Goal: Task Accomplishment & Management: Manage account settings

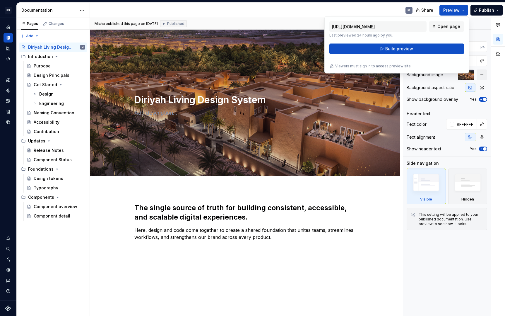
scroll to position [0, 0]
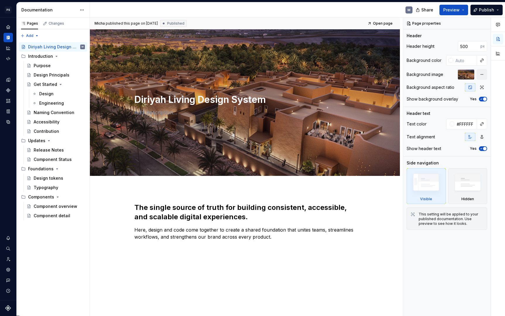
click at [380, 11] on div "M" at bounding box center [254, 9] width 328 height 15
click at [80, 56] on button "Page tree" at bounding box center [81, 56] width 8 height 8
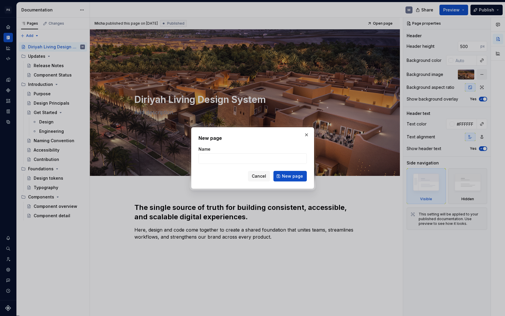
type textarea "*"
type input "Roadmap"
click at [291, 176] on button "New page" at bounding box center [290, 176] width 33 height 11
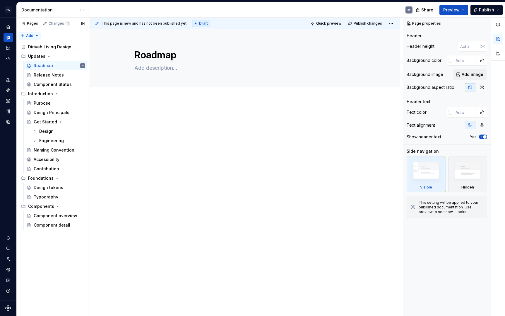
type textarea "*"
click at [35, 35] on button "Add" at bounding box center [30, 36] width 22 height 8
click at [22, 36] on div "Pages Changes 1 Add Accessibility guide for tree Page tree. Navigate the tree w…" at bounding box center [52, 167] width 73 height 298
click at [38, 55] on div "New group" at bounding box center [49, 56] width 38 height 6
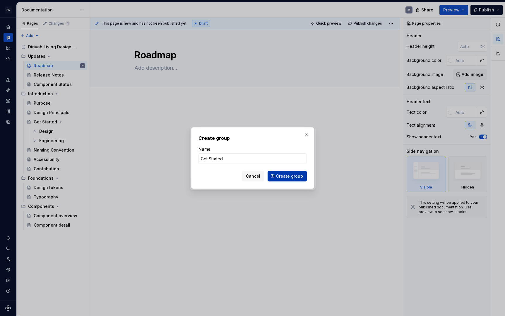
type input "Get Started"
click at [294, 173] on span "Create group" at bounding box center [289, 176] width 27 height 6
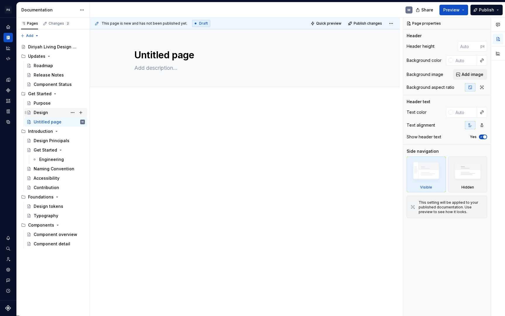
drag, startPoint x: 39, startPoint y: 158, endPoint x: 41, endPoint y: 113, distance: 45.2
click at [41, 113] on div "Diriyah Living Design System Updates Roadmap Release Notes Component Status Get…" at bounding box center [53, 145] width 69 height 206
drag, startPoint x: 35, startPoint y: 158, endPoint x: 62, endPoint y: 152, distance: 28.5
click at [64, 152] on div "Get Started Engineering" at bounding box center [55, 154] width 64 height 19
drag, startPoint x: 71, startPoint y: 159, endPoint x: 57, endPoint y: 154, distance: 14.8
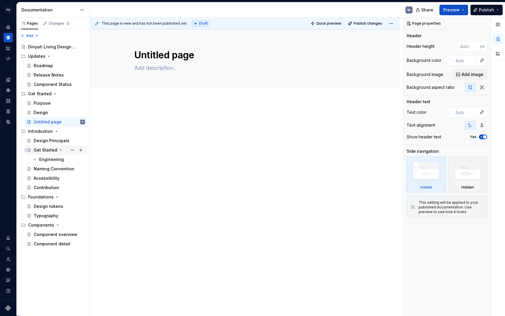
click at [68, 143] on div "Design Principals Get Started Engineering Naming Convention Accessibility Contr…" at bounding box center [53, 164] width 69 height 56
drag, startPoint x: 50, startPoint y: 158, endPoint x: 47, endPoint y: 104, distance: 54.6
click at [47, 104] on div "Diriyah Living Design System Updates Roadmap Release Notes Component Status Get…" at bounding box center [53, 145] width 69 height 206
click at [48, 113] on div "Design" at bounding box center [59, 112] width 51 height 8
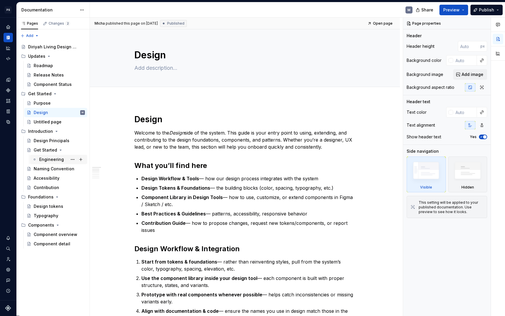
click at [56, 160] on div "Engineering" at bounding box center [51, 159] width 25 height 6
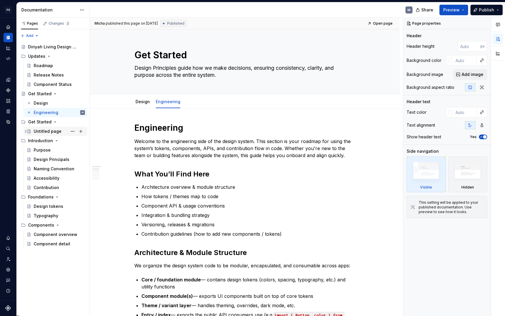
click at [60, 130] on div "Untitled page" at bounding box center [59, 131] width 51 height 8
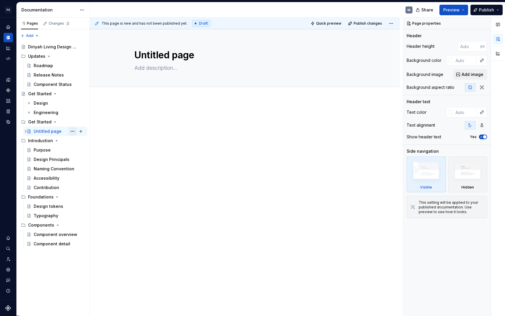
click at [74, 130] on button "Page tree" at bounding box center [73, 131] width 8 height 8
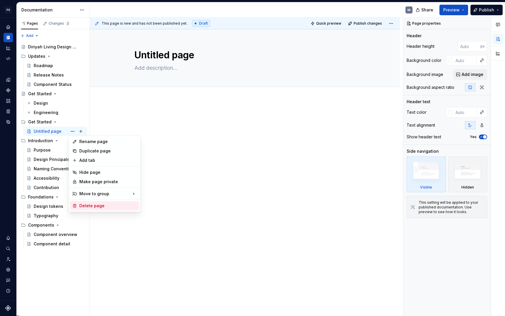
click at [101, 207] on div "Delete page" at bounding box center [107, 206] width 57 height 6
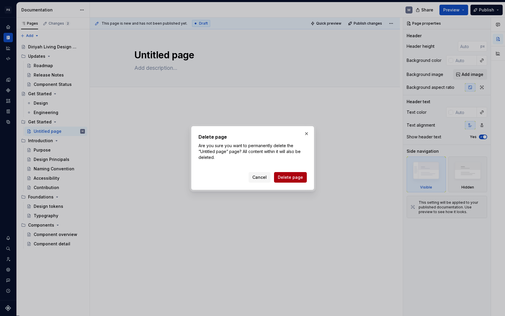
click at [301, 174] on button "Delete page" at bounding box center [290, 177] width 33 height 11
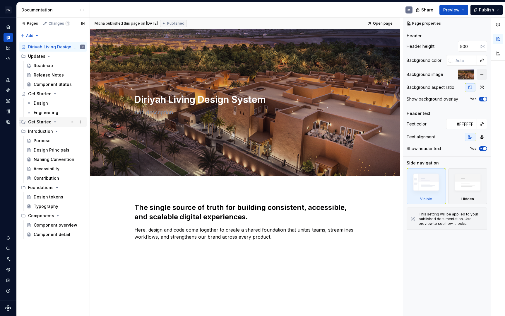
click at [40, 122] on div "Get Started" at bounding box center [39, 122] width 23 height 6
click at [74, 121] on button "Page tree" at bounding box center [73, 122] width 8 height 8
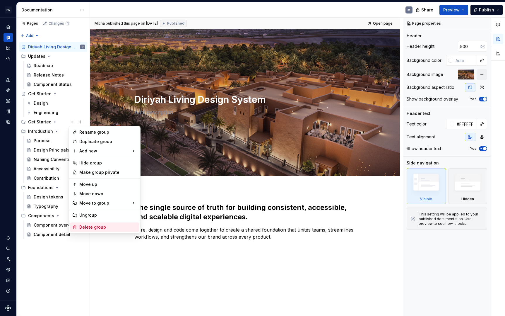
click at [105, 226] on div "Delete group" at bounding box center [107, 227] width 57 height 6
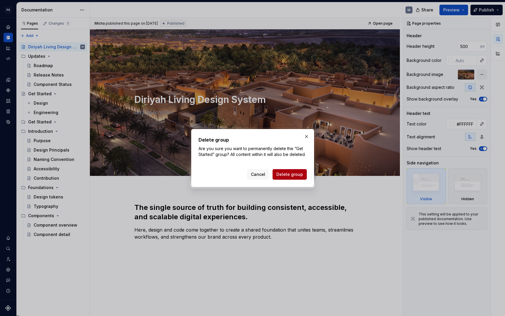
click at [294, 174] on span "Delete group" at bounding box center [290, 174] width 27 height 6
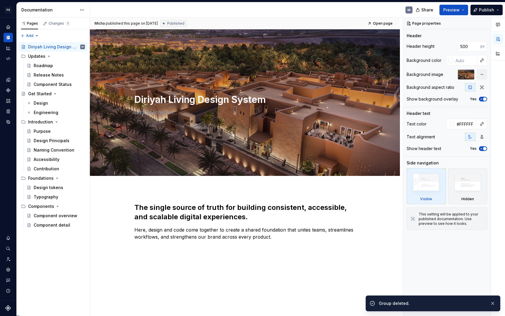
click at [0, 0] on button "Page tree" at bounding box center [0, 0] width 0 height 0
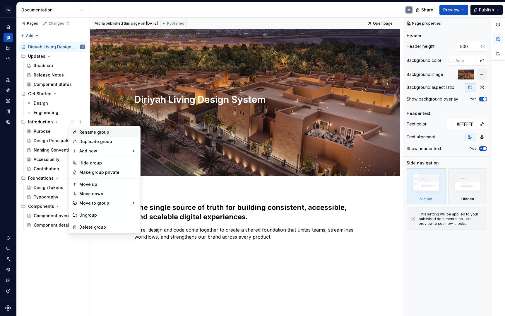
click at [97, 130] on div "Rename group" at bounding box center [107, 132] width 57 height 6
type textarea "*"
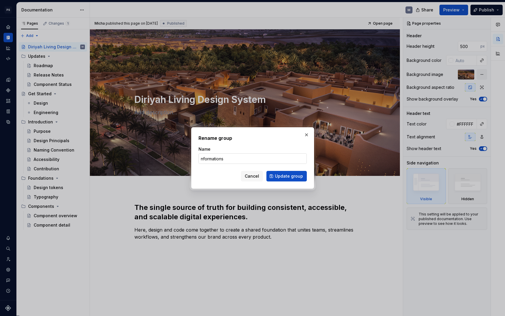
click at [200, 158] on input "nformations" at bounding box center [253, 158] width 108 height 11
click at [259, 164] on form "Name Informations Cancel Update group" at bounding box center [253, 163] width 108 height 35
click at [259, 162] on input "Informations" at bounding box center [253, 158] width 108 height 11
type input "Information"
click at [290, 175] on span "Update group" at bounding box center [289, 176] width 28 height 6
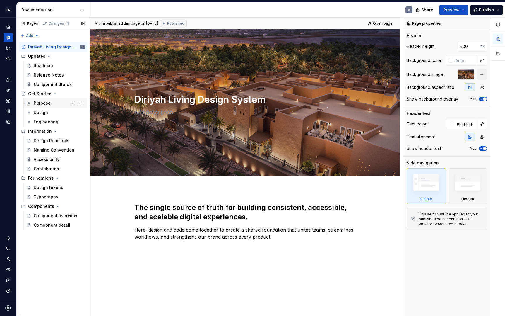
click at [52, 101] on div "Purpose" at bounding box center [59, 103] width 51 height 8
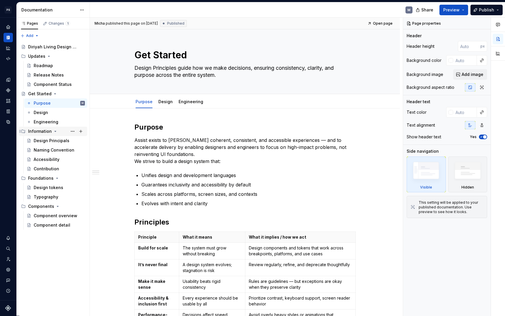
click at [65, 132] on div "Information" at bounding box center [56, 131] width 57 height 8
click at [57, 129] on div "Information" at bounding box center [56, 131] width 57 height 8
click at [23, 131] on icon "Page tree" at bounding box center [23, 131] width 5 height 5
click at [57, 130] on div "Information" at bounding box center [56, 131] width 57 height 8
click at [75, 131] on button "Page tree" at bounding box center [73, 131] width 8 height 8
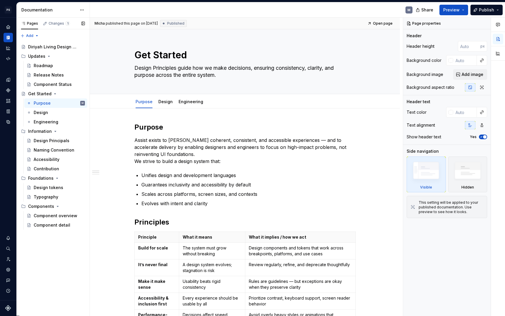
click at [71, 279] on div "Pages Changes 1 Add Accessibility guide for tree Page tree. Navigate the tree w…" at bounding box center [52, 167] width 73 height 298
click at [47, 96] on div "Get Started" at bounding box center [39, 94] width 23 height 6
click at [60, 141] on div "Design Principals" at bounding box center [51, 141] width 34 height 6
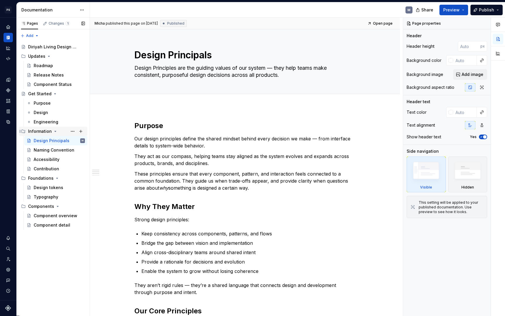
click at [58, 131] on div "Information" at bounding box center [56, 131] width 57 height 8
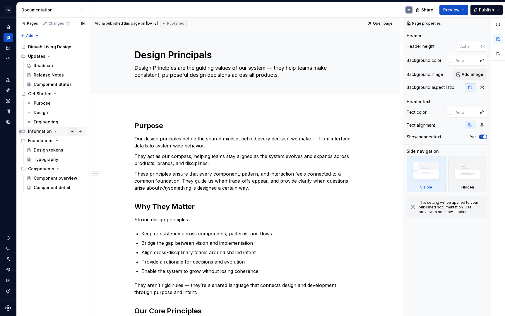
click at [69, 132] on button "Page tree" at bounding box center [73, 131] width 8 height 8
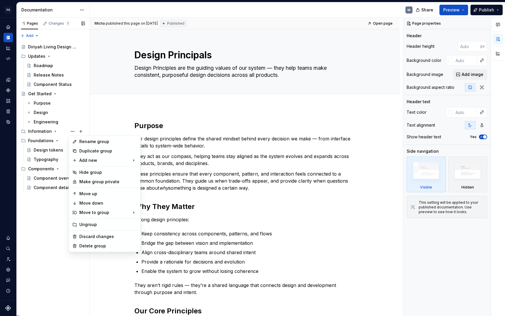
click at [40, 132] on div "Pages Changes 1 Add Accessibility guide for tree Page tree. Navigate the tree w…" at bounding box center [52, 167] width 73 height 298
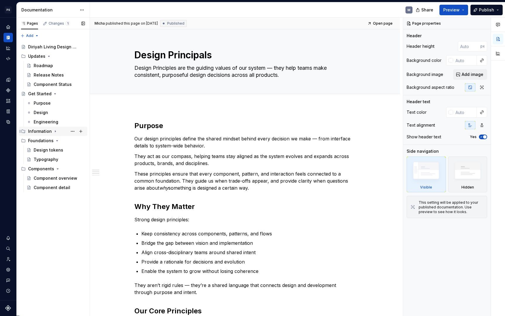
click at [55, 132] on icon "Page tree" at bounding box center [55, 131] width 1 height 1
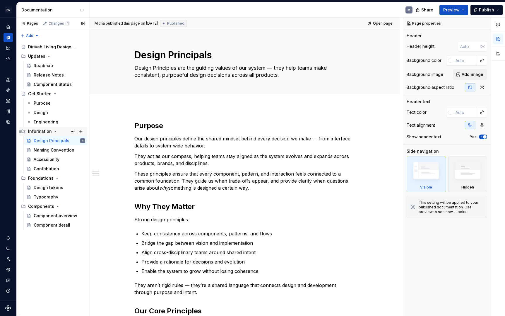
click at [34, 132] on div "Information" at bounding box center [40, 131] width 24 height 6
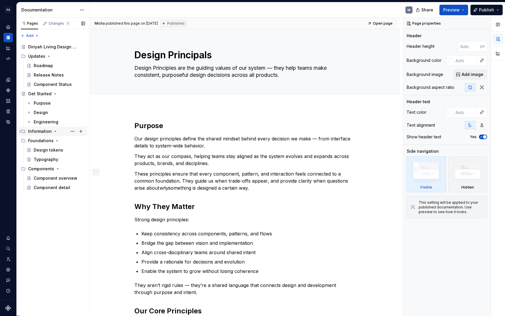
click at [53, 131] on icon "Page tree" at bounding box center [55, 131] width 5 height 5
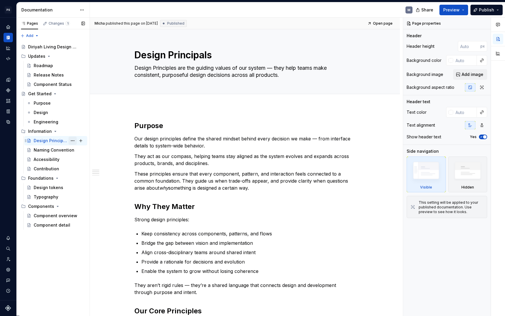
click at [71, 140] on button "Page tree" at bounding box center [73, 141] width 8 height 8
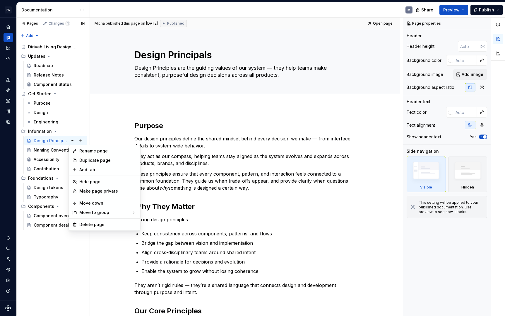
type textarea "*"
click at [90, 170] on div "Add tab" at bounding box center [107, 170] width 57 height 6
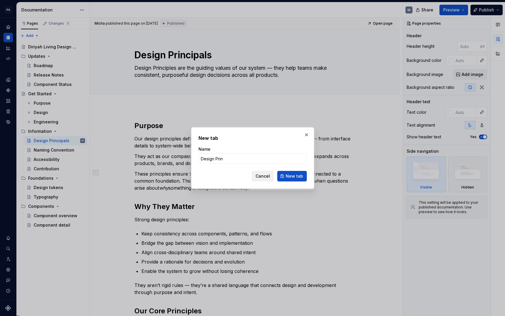
type input "Design Prin"
click at [267, 178] on span "Cancel" at bounding box center [263, 176] width 14 height 6
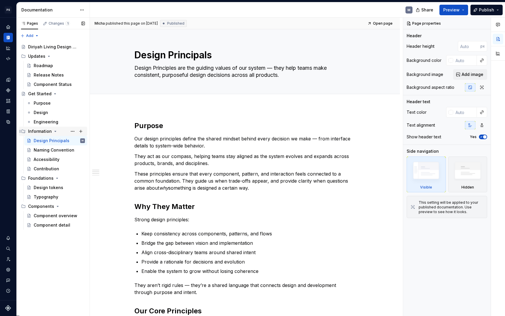
click at [50, 133] on div "Information" at bounding box center [40, 131] width 24 height 6
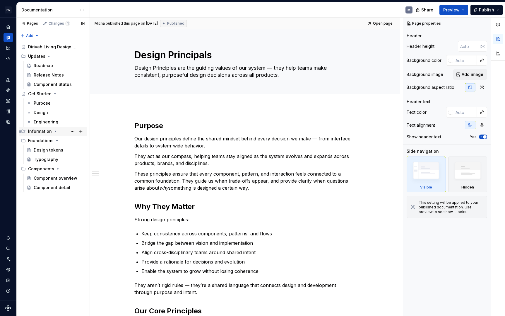
click at [55, 131] on icon "Page tree" at bounding box center [55, 131] width 1 height 1
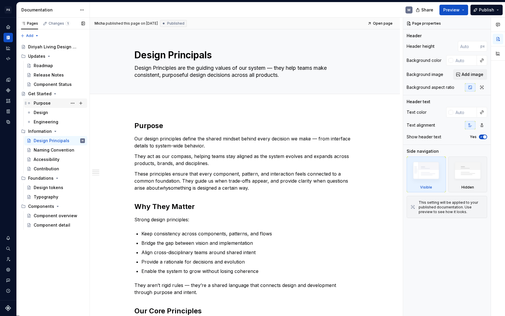
click at [46, 103] on div "Purpose" at bounding box center [42, 103] width 17 height 6
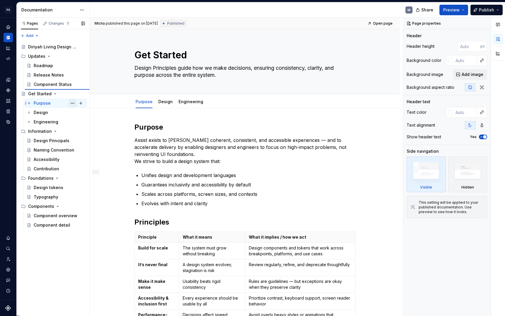
type textarea "*"
type textarea "Purpose"
type textarea "These are the core convictions we believe to be true — they help us make tough …"
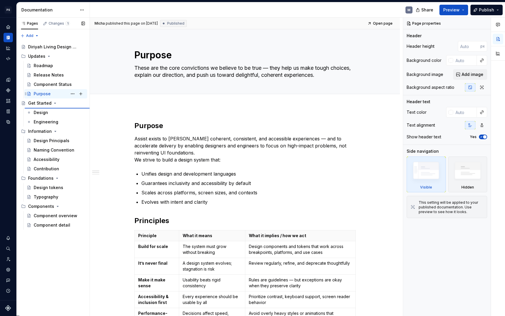
type textarea "*"
type textarea "Get Started"
type textarea "Design Principles guide how we make decisions, ensuring consistency, clarity, a…"
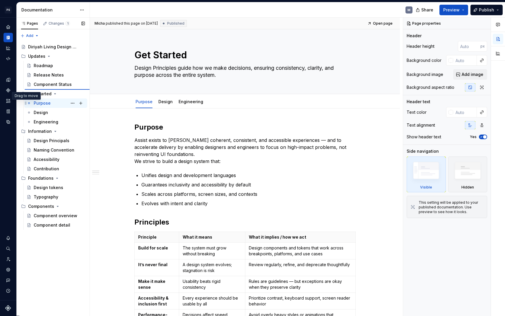
type textarea "*"
type textarea "Purpose"
type textarea "These are the core convictions we believe to be true — they help us make tough …"
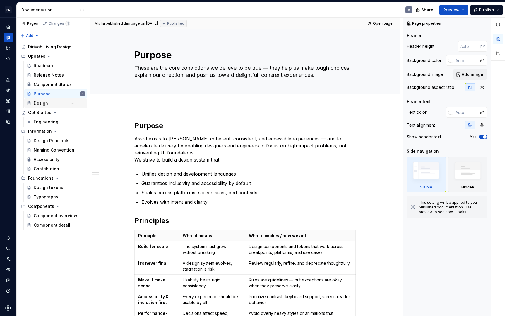
drag, startPoint x: 71, startPoint y: 121, endPoint x: 62, endPoint y: 102, distance: 20.7
click at [62, 102] on div "Diriyah Living Design System Updates Roadmap Release Notes Component Status Pur…" at bounding box center [53, 136] width 69 height 188
drag, startPoint x: 62, startPoint y: 122, endPoint x: 57, endPoint y: 103, distance: 19.0
click at [57, 103] on div "Diriyah Living Design System Updates Roadmap Release Notes Component Status Pur…" at bounding box center [53, 136] width 69 height 188
click at [53, 122] on div "Engineering" at bounding box center [46, 122] width 25 height 6
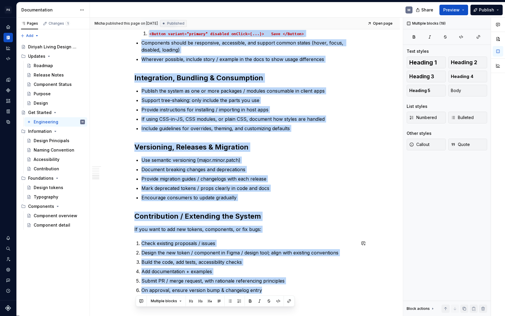
scroll to position [560, 0]
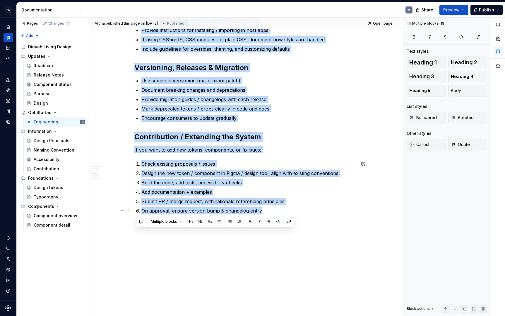
drag, startPoint x: 137, startPoint y: 126, endPoint x: 309, endPoint y: 212, distance: 192.3
copy div "Loremipsumd Sitamet co adi elitseddoei temp in utl etdolo magnaa. Enim adminim …"
click at [83, 102] on button "Page tree" at bounding box center [81, 103] width 8 height 8
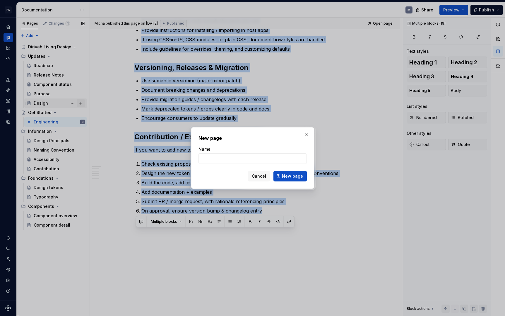
type textarea "*"
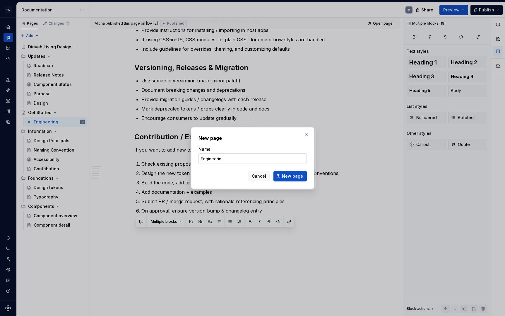
type input "Engineering"
click at [291, 176] on button "New page" at bounding box center [290, 176] width 33 height 11
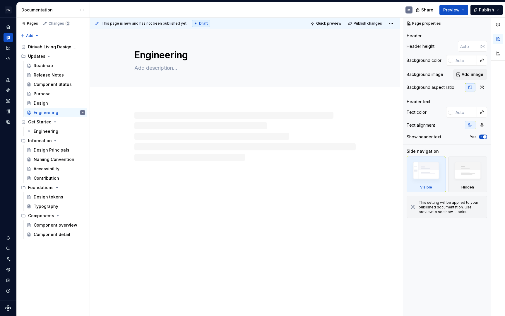
click at [163, 113] on div at bounding box center [244, 136] width 221 height 49
click at [163, 122] on div at bounding box center [244, 125] width 221 height 22
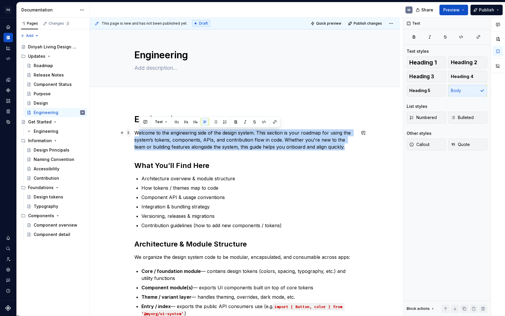
drag, startPoint x: 337, startPoint y: 147, endPoint x: 128, endPoint y: 130, distance: 209.6
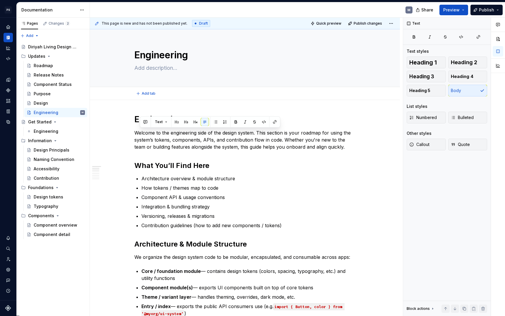
click at [177, 88] on div "Add tab" at bounding box center [245, 93] width 310 height 13
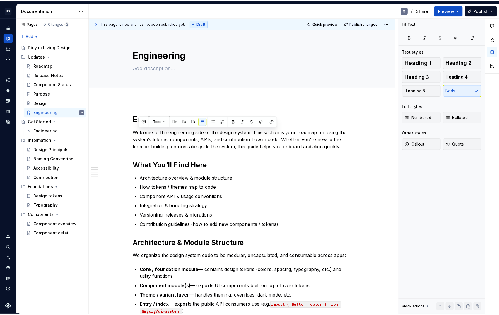
scroll to position [21, 0]
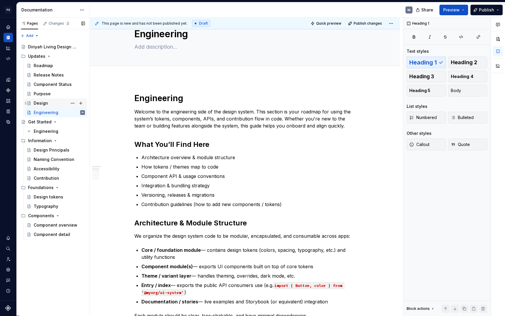
click at [52, 104] on div "Design" at bounding box center [59, 103] width 51 height 8
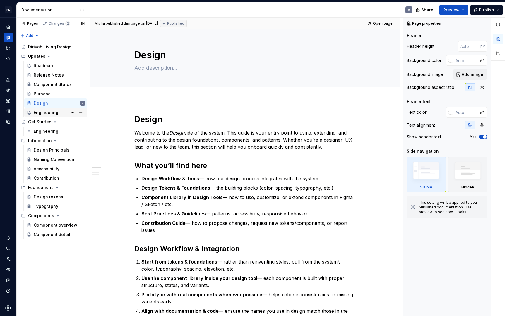
click at [54, 111] on div "Engineering" at bounding box center [46, 113] width 25 height 6
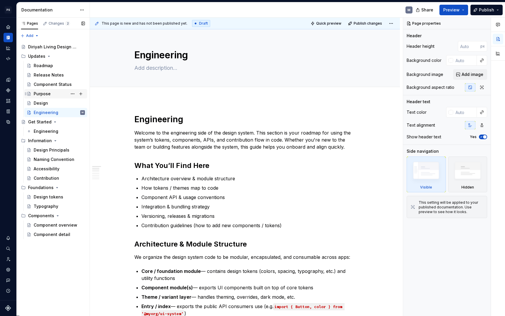
click at [57, 95] on div "Purpose" at bounding box center [59, 94] width 51 height 8
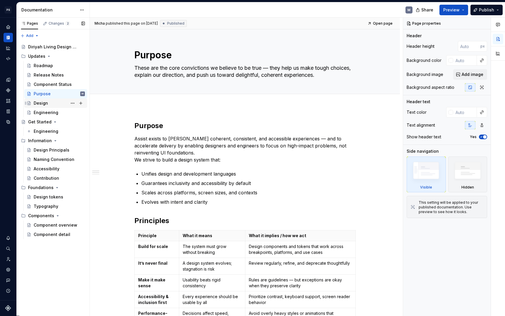
click at [56, 104] on div "Design" at bounding box center [59, 103] width 51 height 8
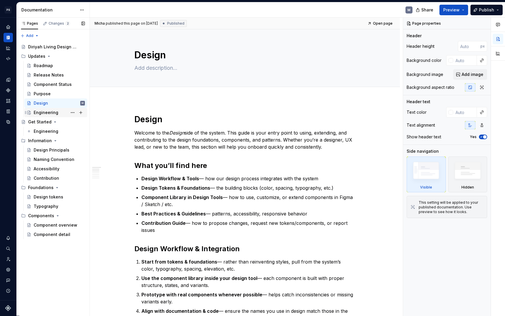
click at [57, 112] on div "Engineering" at bounding box center [46, 113] width 25 height 6
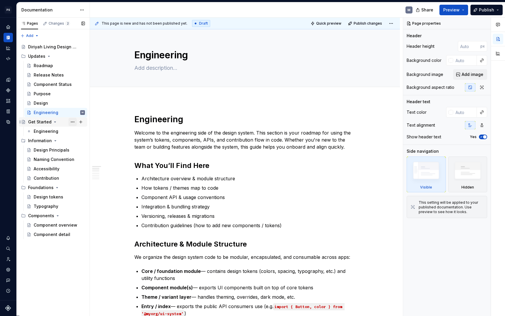
click at [72, 122] on button "Page tree" at bounding box center [73, 122] width 8 height 8
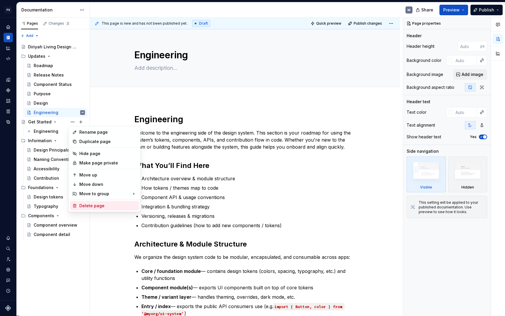
click at [110, 204] on div "Delete page" at bounding box center [107, 206] width 57 height 6
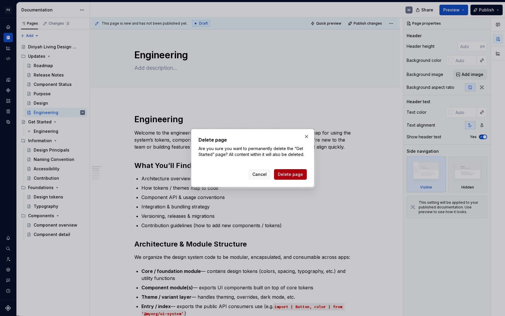
click at [290, 173] on span "Delete page" at bounding box center [290, 174] width 25 height 6
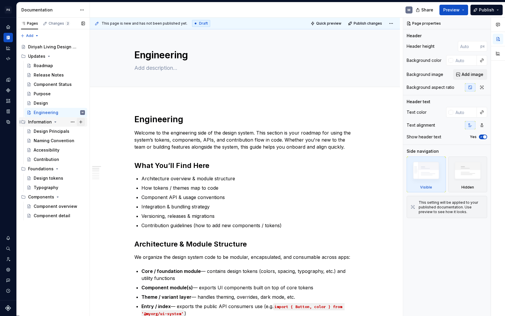
type textarea "*"
click at [36, 36] on div "Pages Changes 2 Add Accessibility guide for tree Page tree. Navigate the tree w…" at bounding box center [52, 167] width 73 height 298
click at [46, 57] on div "New group" at bounding box center [49, 56] width 38 height 6
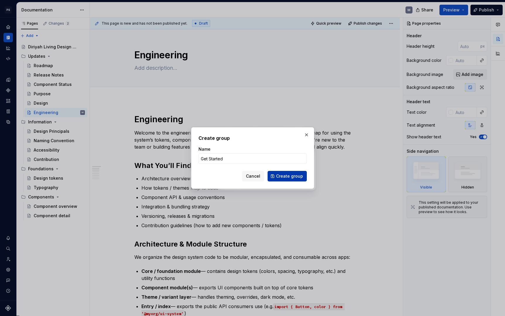
type input "Get Started"
click at [295, 176] on span "Create group" at bounding box center [289, 176] width 27 height 6
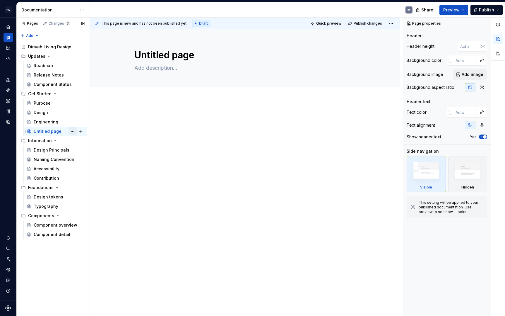
click at [74, 131] on button "Page tree" at bounding box center [73, 131] width 8 height 8
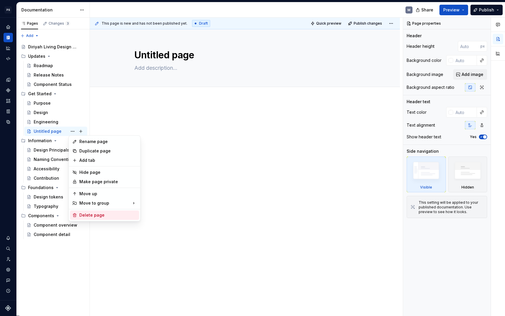
click at [112, 215] on div "Delete page" at bounding box center [107, 215] width 57 height 6
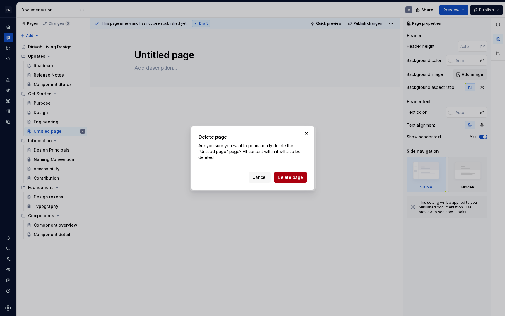
click at [295, 175] on span "Delete page" at bounding box center [290, 177] width 25 height 6
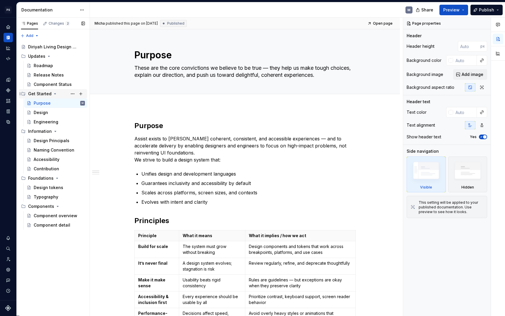
click at [54, 96] on div "Get Started" at bounding box center [56, 94] width 57 height 8
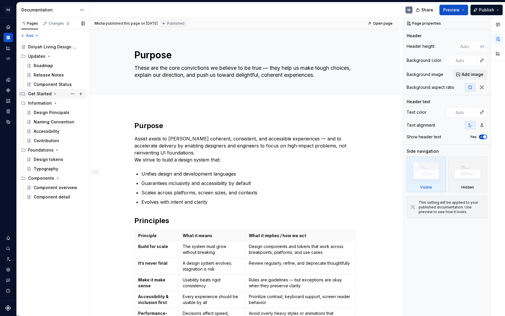
click at [55, 94] on icon "Page tree" at bounding box center [55, 93] width 1 height 1
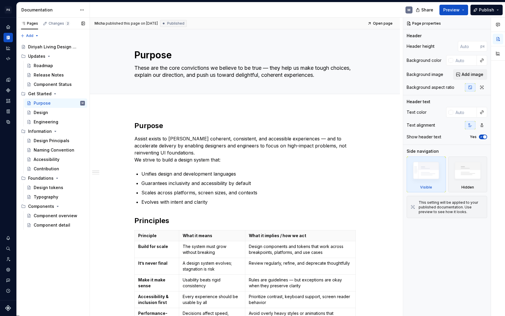
click at [69, 264] on div "Pages Changes 2 Add Accessibility guide for tree Page tree. Navigate the tree w…" at bounding box center [52, 167] width 73 height 298
click at [75, 149] on button "Page tree" at bounding box center [73, 150] width 8 height 8
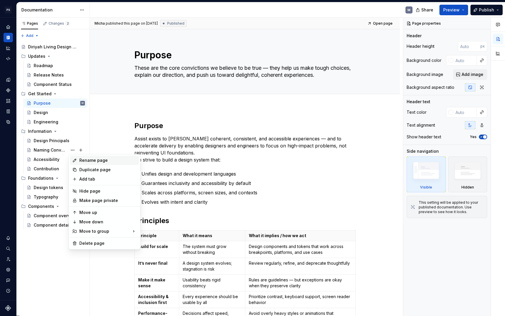
type textarea "*"
click at [99, 161] on div "Rename page" at bounding box center [107, 160] width 57 height 6
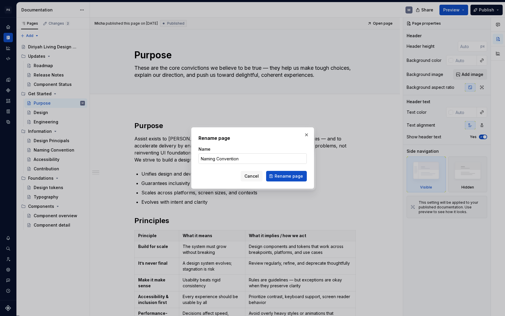
click at [251, 158] on input "Naming Convention" at bounding box center [253, 158] width 108 height 11
type input "Naming Conventions"
click at [301, 176] on span "Rename page" at bounding box center [289, 176] width 28 height 6
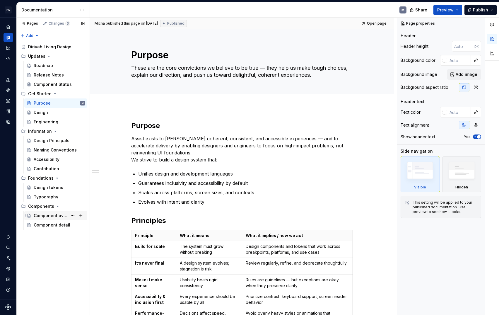
click at [56, 215] on div "Component overview" at bounding box center [51, 216] width 34 height 6
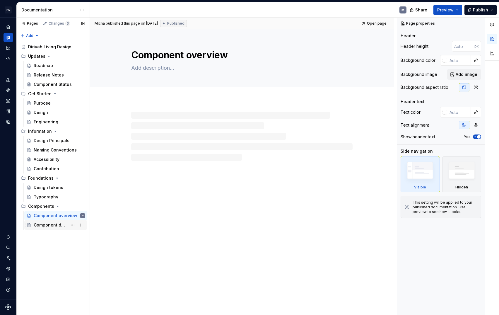
click at [56, 228] on div "Component detail" at bounding box center [51, 225] width 34 height 6
click at [58, 217] on div "Component overview" at bounding box center [51, 216] width 34 height 6
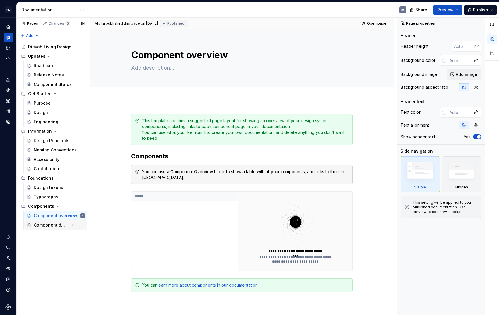
click at [57, 227] on div "Component detail" at bounding box center [51, 225] width 34 height 6
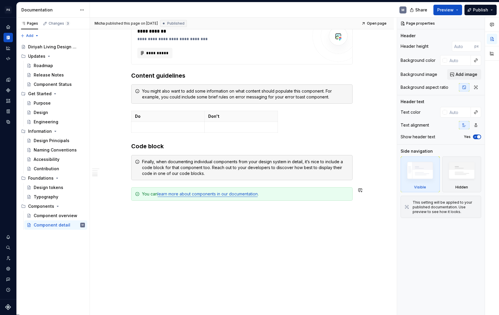
scroll to position [375, 0]
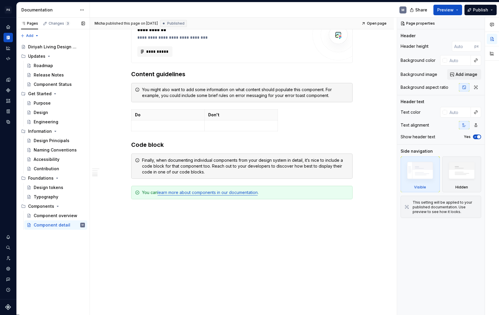
type textarea "*"
click at [59, 265] on div "Pages Changes 3 Add Accessibility guide for tree Page tree. Navigate the tree w…" at bounding box center [52, 166] width 73 height 297
click at [48, 241] on div "Pages Changes 3 Add Accessibility guide for tree Page tree. Navigate the tree w…" at bounding box center [52, 166] width 73 height 297
click at [34, 36] on div "Pages Changes 3 Add Accessibility guide for tree Page tree. Navigate the tree w…" at bounding box center [52, 166] width 73 height 297
click at [41, 56] on div "New group" at bounding box center [49, 56] width 38 height 6
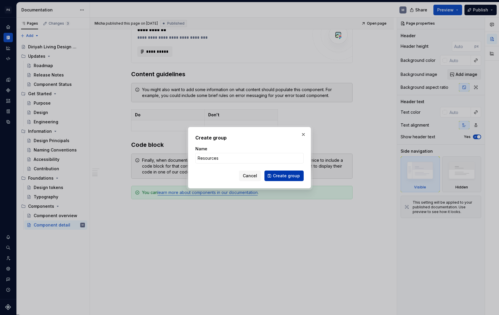
type input "Resources"
click at [286, 176] on span "Create group" at bounding box center [286, 176] width 27 height 6
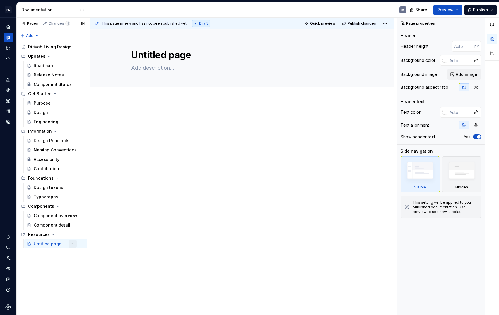
click at [74, 244] on button "Page tree" at bounding box center [73, 244] width 8 height 8
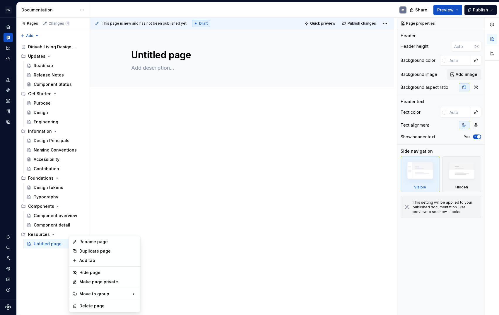
click at [92, 242] on div "Rename page" at bounding box center [107, 242] width 57 height 6
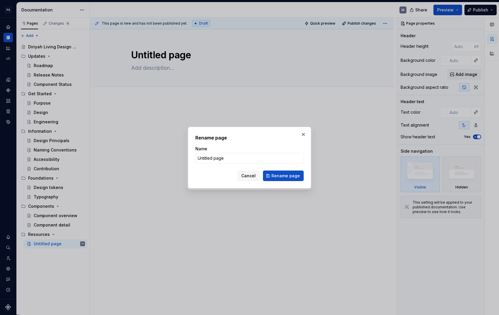
type textarea "*"
type input "Asset Library"
click at [284, 173] on span "Rename page" at bounding box center [286, 176] width 28 height 6
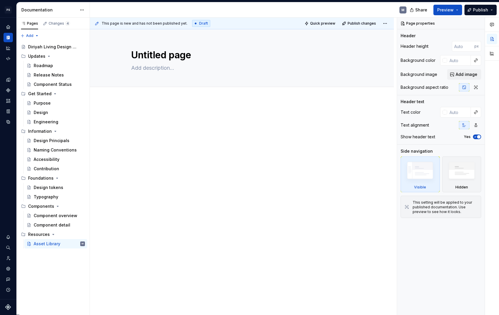
type textarea "*"
type textarea "Asset Library"
click at [81, 243] on button "Page tree" at bounding box center [81, 244] width 8 height 8
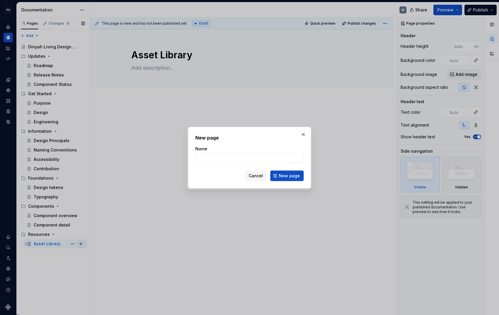
type textarea "*"
type input "Icon Library"
click at [300, 175] on button "New page" at bounding box center [286, 176] width 33 height 11
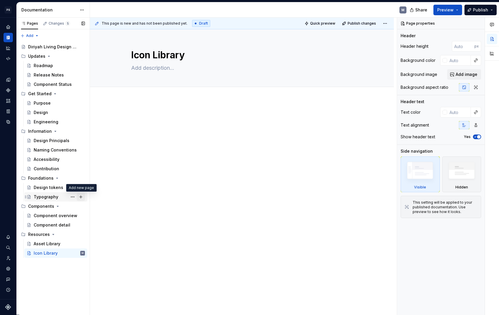
click at [80, 195] on button "Page tree" at bounding box center [81, 197] width 8 height 8
type textarea "*"
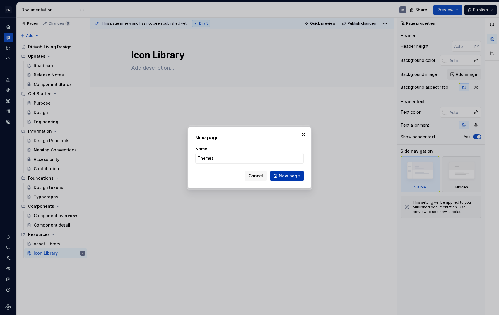
type input "Themes"
click at [287, 174] on span "New page" at bounding box center [289, 176] width 21 height 6
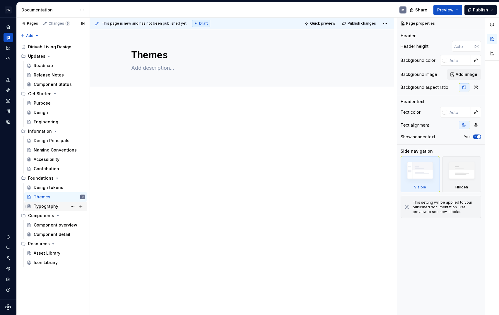
click at [64, 206] on div "Typography" at bounding box center [59, 206] width 51 height 8
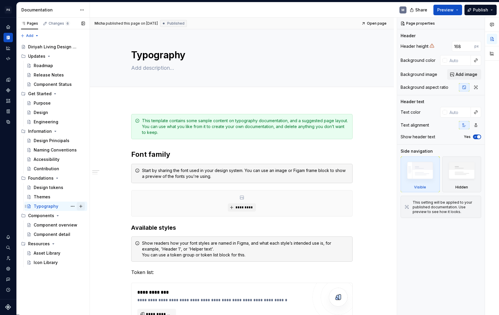
click at [80, 206] on button "Page tree" at bounding box center [81, 206] width 8 height 8
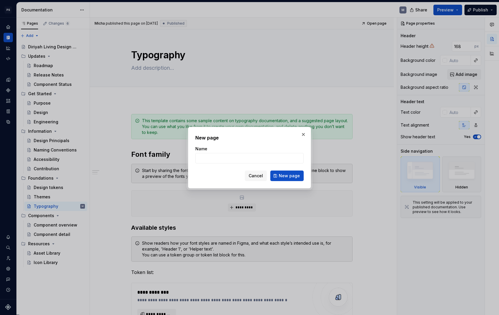
type textarea "*"
type input "Colors"
click at [288, 171] on button "New page" at bounding box center [286, 176] width 33 height 11
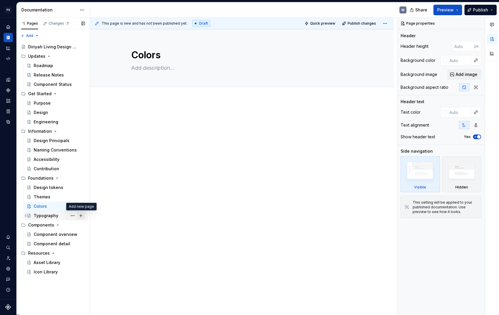
click at [82, 217] on button "Page tree" at bounding box center [81, 216] width 8 height 8
type textarea "*"
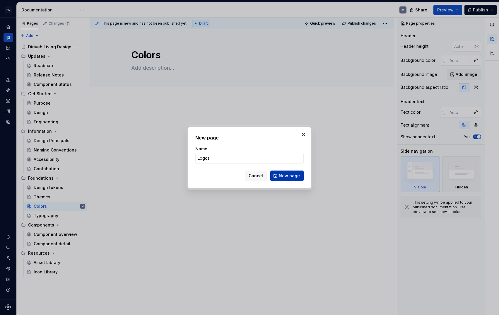
type input "Logos"
click at [289, 178] on span "New page" at bounding box center [289, 176] width 21 height 6
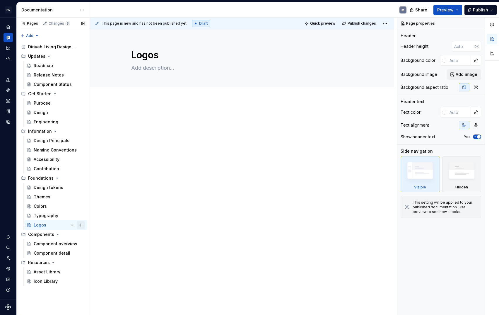
click at [83, 226] on button "Page tree" at bounding box center [81, 225] width 8 height 8
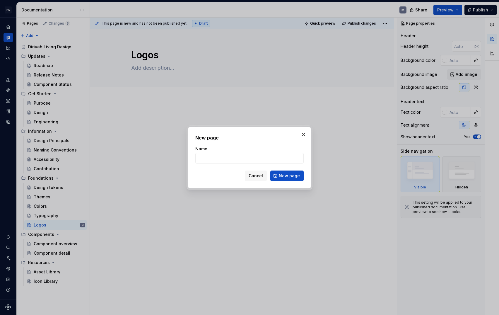
type textarea "*"
type input "Icons"
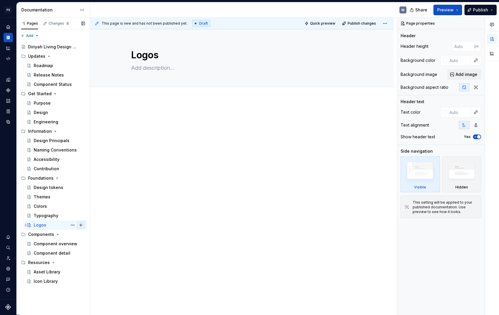
click at [83, 225] on button "Page tree" at bounding box center [81, 225] width 8 height 8
type textarea "*"
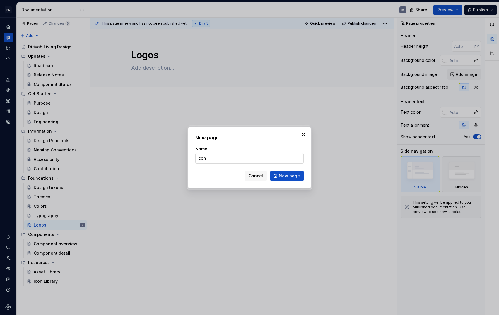
type input "Icons"
click at [288, 175] on button "New page" at bounding box center [286, 176] width 33 height 11
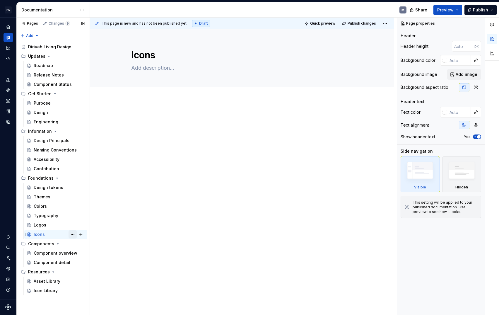
click at [71, 235] on button "Page tree" at bounding box center [73, 234] width 8 height 8
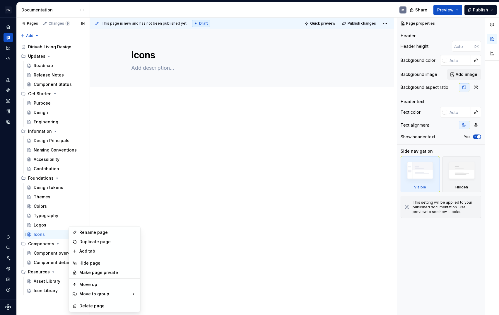
type textarea "*"
click at [99, 248] on div "Add tab" at bounding box center [107, 251] width 57 height 6
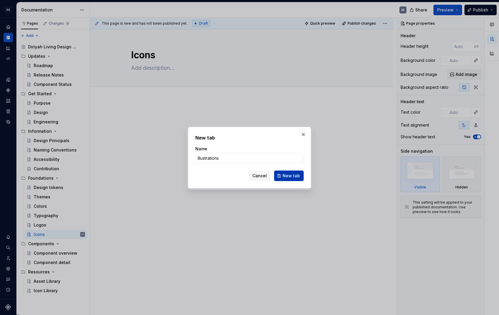
type input "Illustrations"
click at [294, 178] on span "New tab" at bounding box center [291, 176] width 17 height 6
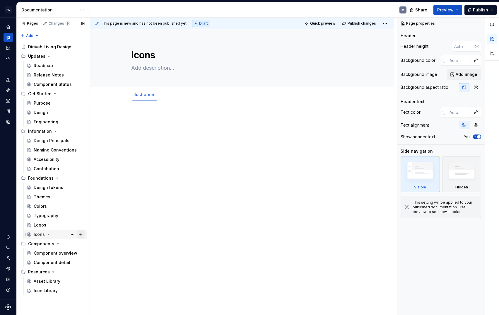
click at [80, 234] on button "Page tree" at bounding box center [81, 234] width 8 height 8
type textarea "*"
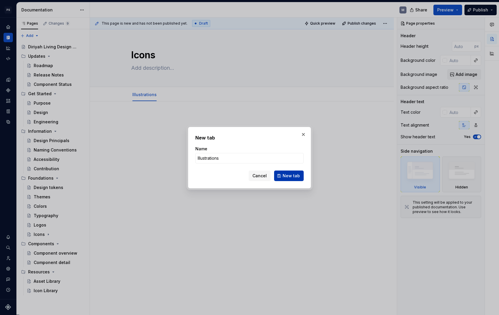
type input "Illustrations"
click at [291, 174] on span "New tab" at bounding box center [291, 176] width 17 height 6
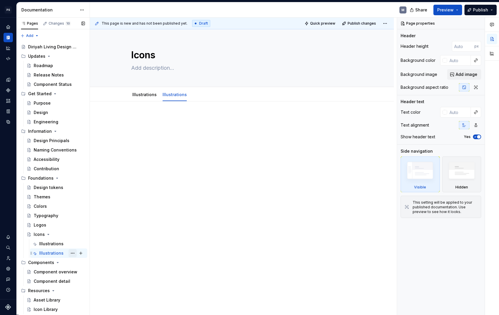
click at [71, 251] on button "Page tree" at bounding box center [73, 253] width 8 height 8
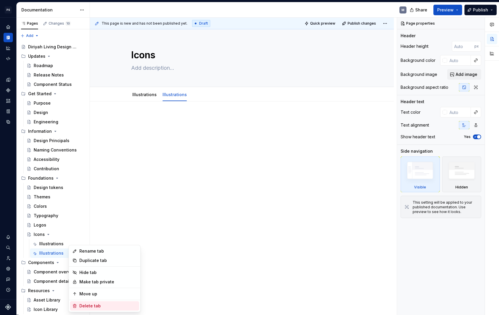
click at [92, 304] on div "Delete tab" at bounding box center [107, 306] width 57 height 6
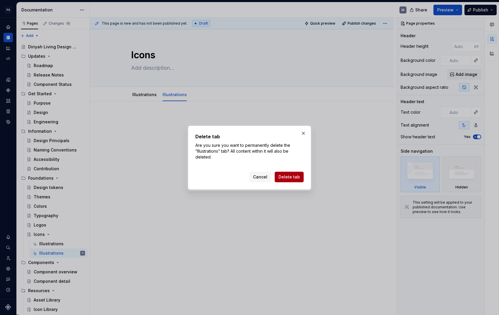
click at [296, 178] on span "Delete tab" at bounding box center [289, 177] width 21 height 6
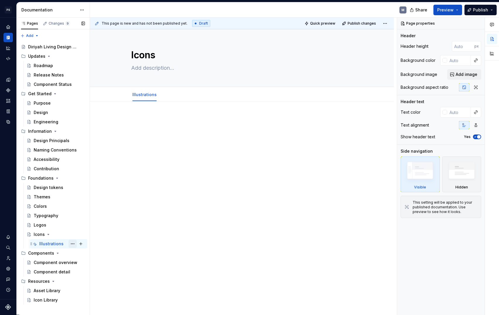
click at [74, 243] on button "Page tree" at bounding box center [73, 244] width 8 height 8
click at [103, 236] on html "PS Diriyah LDS M Design system data Documentation M Share Preview Publish Pages…" at bounding box center [249, 157] width 499 height 315
click at [74, 234] on button "Page tree" at bounding box center [73, 234] width 8 height 8
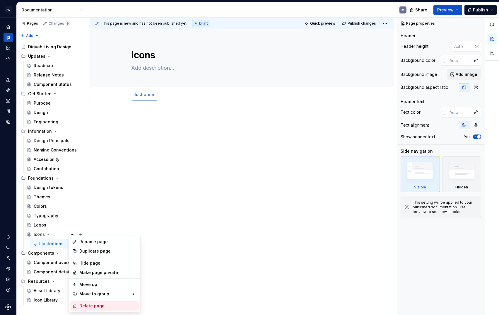
click at [103, 305] on div "Delete page" at bounding box center [107, 306] width 57 height 6
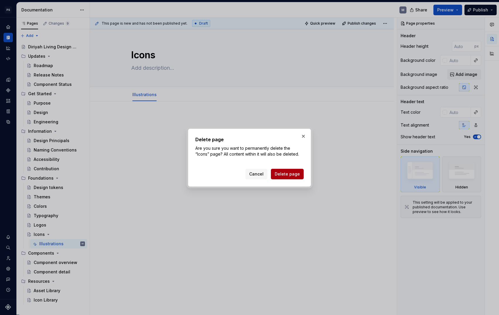
click at [282, 173] on span "Delete page" at bounding box center [287, 174] width 25 height 6
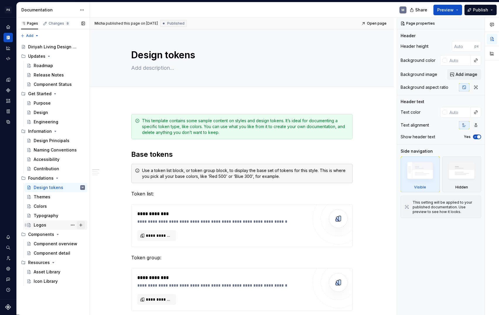
click at [79, 226] on button "Page tree" at bounding box center [81, 225] width 8 height 8
type textarea "*"
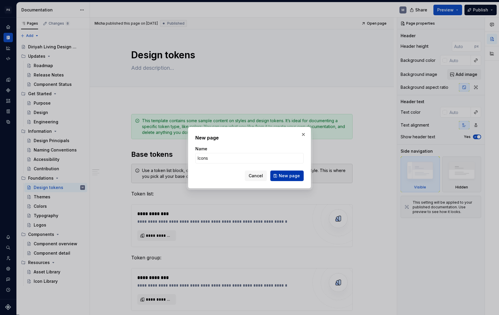
type input "Icons"
click at [298, 176] on span "New page" at bounding box center [289, 176] width 21 height 6
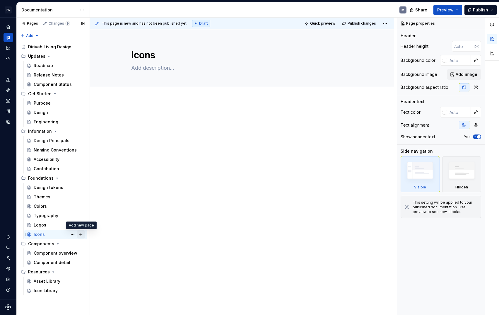
click at [79, 234] on button "Page tree" at bounding box center [81, 234] width 8 height 8
type textarea "*"
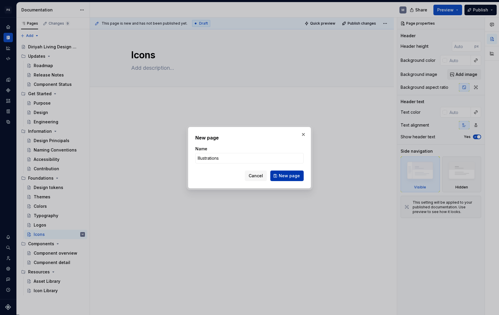
type input "Illustrations"
click at [285, 175] on span "New page" at bounding box center [289, 176] width 21 height 6
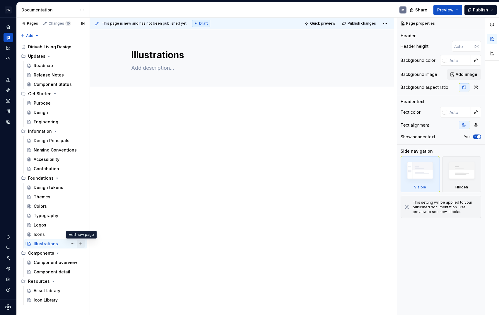
click at [82, 245] on button "Page tree" at bounding box center [81, 244] width 8 height 8
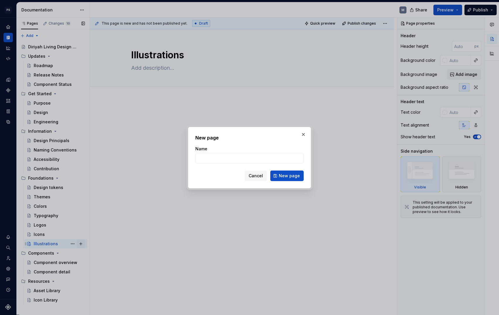
type textarea "*"
click at [215, 158] on input "Spacing Grids" at bounding box center [249, 158] width 108 height 11
type input "Spacing & Grids"
click at [298, 176] on span "New page" at bounding box center [289, 176] width 21 height 6
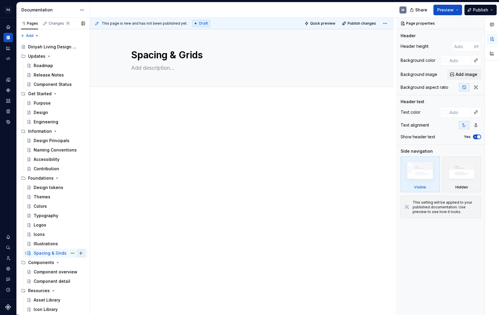
click at [82, 253] on button "Page tree" at bounding box center [81, 253] width 8 height 8
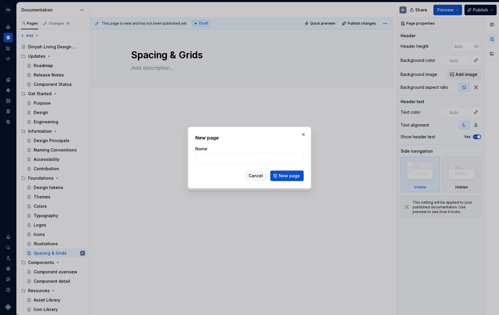
type textarea "*"
type input "Motion"
click at [294, 177] on span "New page" at bounding box center [289, 176] width 21 height 6
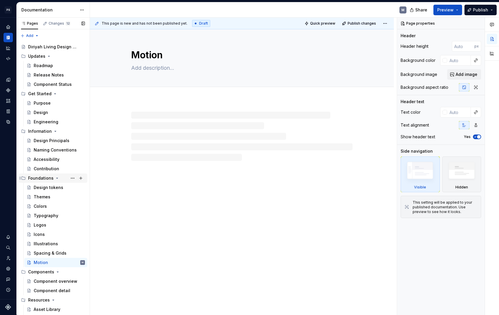
click at [58, 178] on icon "Page tree" at bounding box center [57, 178] width 5 height 5
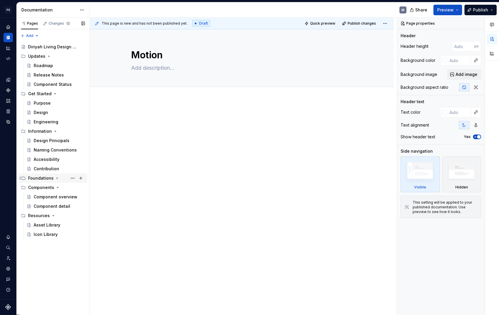
click at [58, 178] on icon "Page tree" at bounding box center [57, 178] width 5 height 5
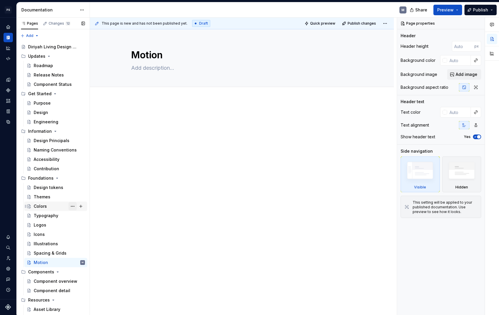
scroll to position [7, 0]
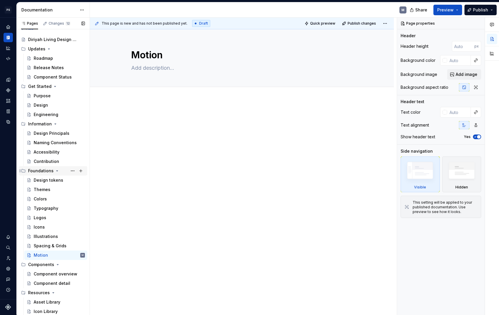
click at [58, 170] on div "Foundations" at bounding box center [56, 171] width 57 height 8
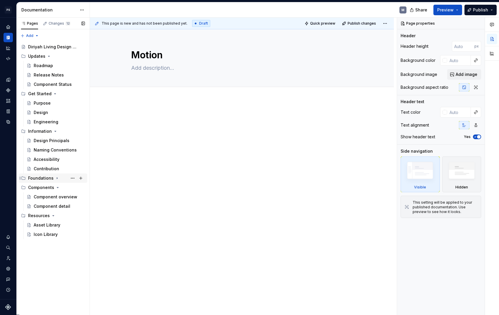
scroll to position [0, 0]
click at [55, 131] on icon "Page tree" at bounding box center [55, 131] width 5 height 5
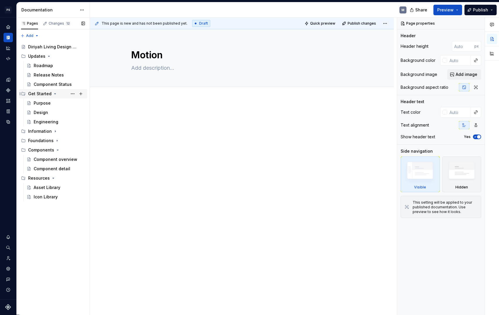
click at [54, 93] on icon "Page tree" at bounding box center [55, 93] width 5 height 5
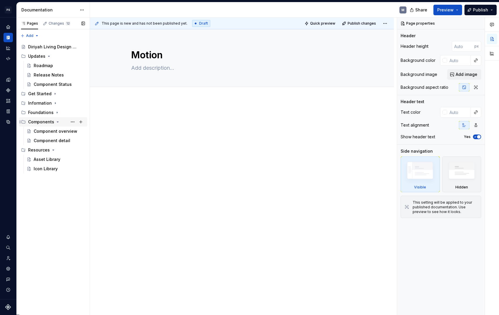
click at [57, 121] on icon "Page tree" at bounding box center [57, 122] width 5 height 5
click at [57, 122] on icon "Page tree" at bounding box center [57, 122] width 5 height 5
click at [57, 122] on icon "Page tree" at bounding box center [57, 122] width 1 height 1
click at [53, 132] on icon "Page tree" at bounding box center [53, 131] width 5 height 5
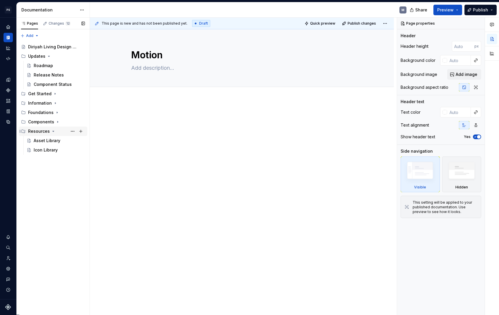
click at [53, 131] on icon "Page tree" at bounding box center [53, 131] width 1 height 1
click at [57, 113] on icon "Page tree" at bounding box center [57, 112] width 5 height 5
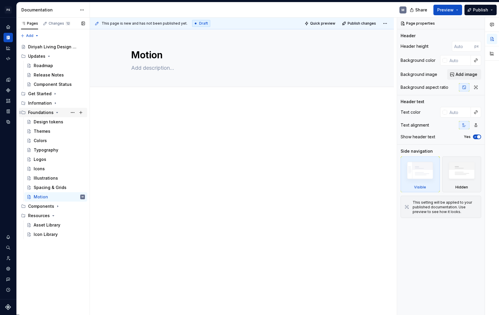
click at [57, 113] on icon "Page tree" at bounding box center [57, 112] width 5 height 5
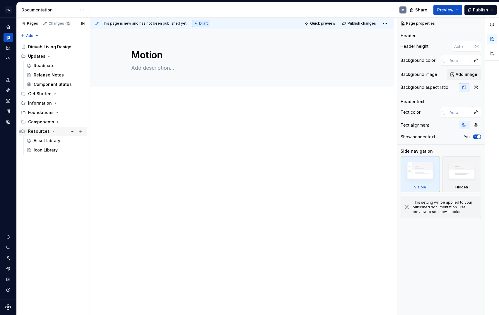
click at [54, 131] on icon "Page tree" at bounding box center [53, 131] width 5 height 5
click at [53, 132] on icon "Page tree" at bounding box center [53, 131] width 5 height 5
click at [57, 112] on icon "Page tree" at bounding box center [57, 112] width 5 height 5
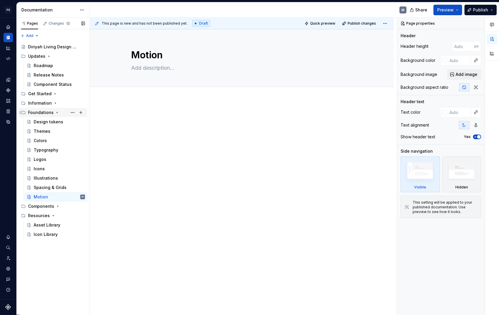
click at [57, 112] on icon "Page tree" at bounding box center [57, 112] width 5 height 5
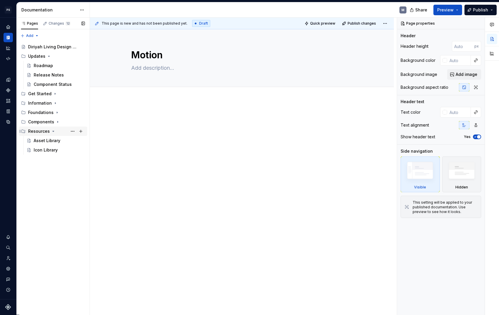
click at [53, 132] on icon "Page tree" at bounding box center [53, 131] width 1 height 1
click at [52, 132] on icon "Page tree" at bounding box center [53, 131] width 5 height 5
click at [54, 131] on icon "Page tree" at bounding box center [53, 131] width 5 height 5
click at [74, 131] on button "Page tree" at bounding box center [73, 131] width 8 height 8
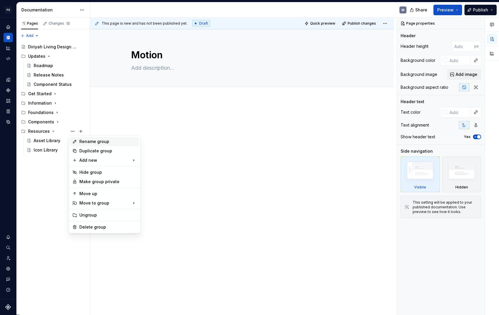
type textarea "*"
click at [94, 141] on div "Rename group" at bounding box center [107, 142] width 57 height 6
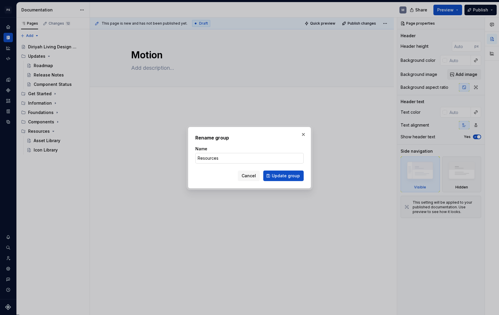
click at [198, 159] on input "Resources" at bounding box center [249, 158] width 108 height 11
type input "Contact & Resources"
click at [295, 175] on span "Update group" at bounding box center [286, 176] width 28 height 6
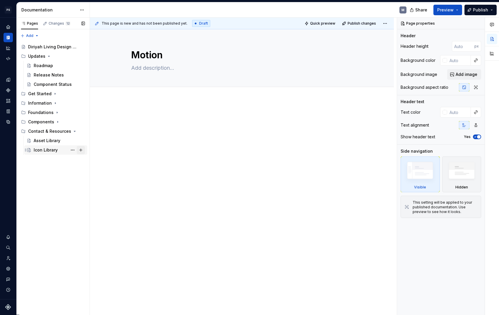
click at [83, 151] on button "Page tree" at bounding box center [81, 150] width 8 height 8
type textarea "*"
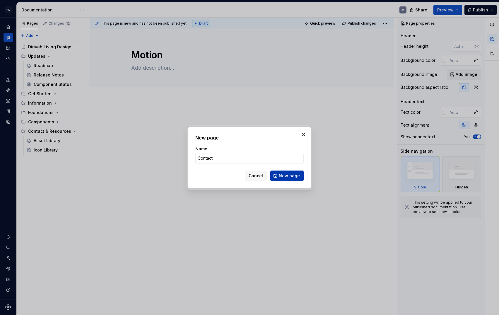
type input "Contact"
click at [291, 176] on span "New page" at bounding box center [289, 176] width 21 height 6
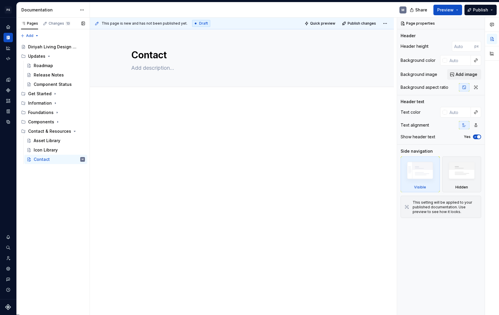
click at [55, 180] on div "Pages Changes 13 Add Accessibility guide for tree Page tree. Navigate the tree …" at bounding box center [52, 166] width 73 height 297
click at [23, 141] on icon "Page tree" at bounding box center [23, 140] width 5 height 5
click at [57, 130] on icon "Page tree" at bounding box center [57, 131] width 5 height 5
click at [70, 129] on button "Page tree" at bounding box center [73, 131] width 8 height 8
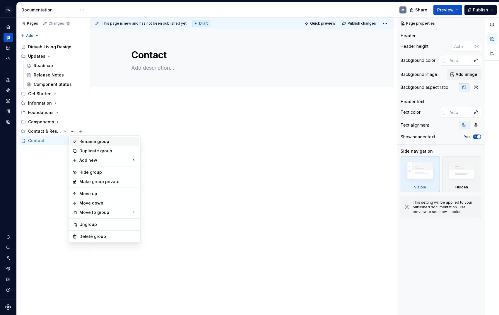
type textarea "*"
click at [111, 142] on div "Rename group" at bounding box center [107, 142] width 57 height 6
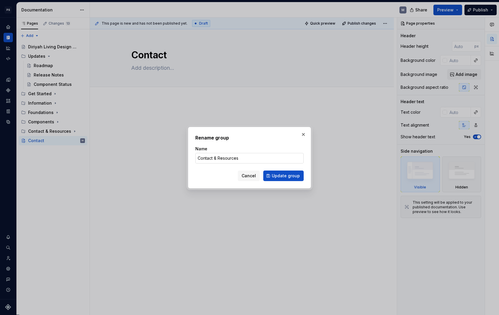
click at [216, 157] on input "Contact & Resources" at bounding box center [249, 158] width 108 height 11
drag, startPoint x: 217, startPoint y: 158, endPoint x: 173, endPoint y: 158, distance: 44.8
click at [165, 157] on div "Rename group Name Contact & Resources Cancel Update group" at bounding box center [249, 157] width 499 height 315
type input "Resources"
type textarea "*"
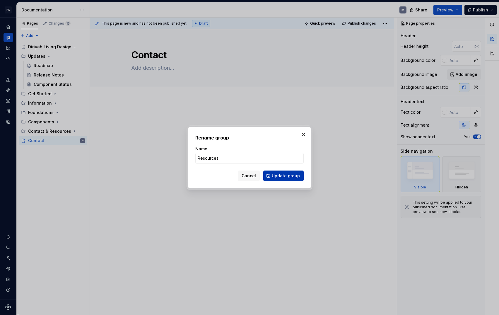
type input "Resources"
click at [287, 175] on span "Update group" at bounding box center [286, 176] width 28 height 6
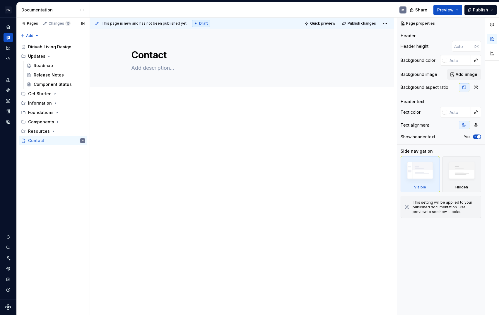
click at [49, 179] on div "Pages Changes 13 Add Accessibility guide for tree Page tree. Navigate the tree …" at bounding box center [52, 166] width 73 height 297
click at [47, 54] on icon "Page tree" at bounding box center [49, 56] width 5 height 5
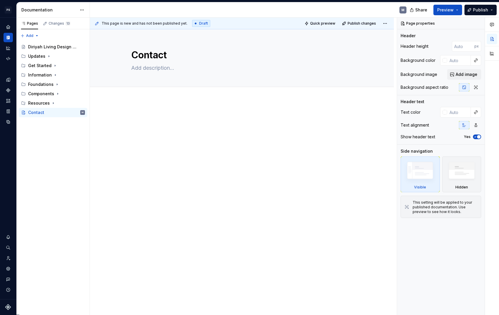
click at [57, 142] on div "Pages Changes 13 Add Accessibility guide for tree Page tree. Navigate the tree …" at bounding box center [52, 166] width 73 height 297
click at [53, 103] on icon "Page tree" at bounding box center [53, 103] width 1 height 1
click at [74, 104] on button "Page tree" at bounding box center [73, 103] width 8 height 8
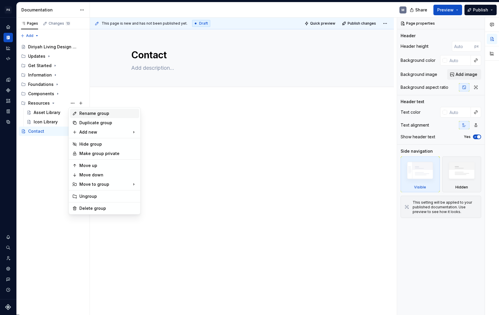
type textarea "*"
click at [172, 132] on div "New page" at bounding box center [169, 134] width 38 height 6
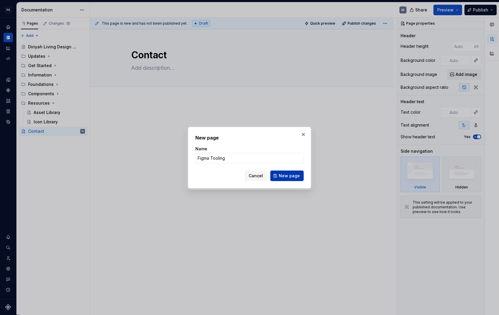
type input "Figma Tooling"
click at [295, 173] on span "New page" at bounding box center [289, 176] width 21 height 6
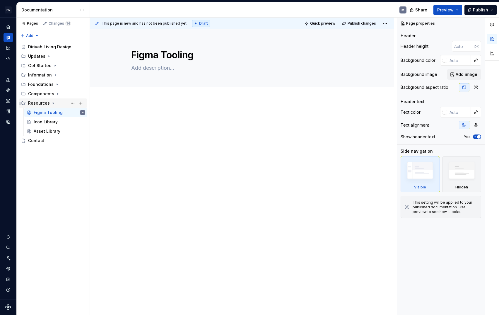
click at [52, 104] on icon "Page tree" at bounding box center [53, 103] width 5 height 5
click at [57, 144] on div "Pages Changes 14 Add Accessibility guide for tree Page tree. Navigate the tree …" at bounding box center [52, 166] width 73 height 297
click at [483, 8] on span "Publish" at bounding box center [480, 10] width 15 height 6
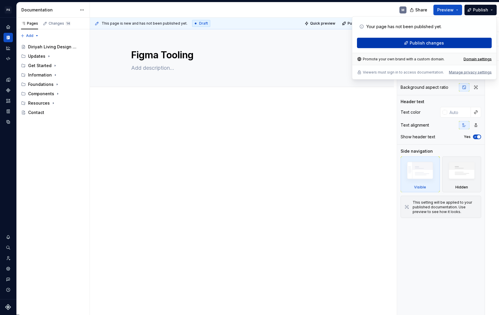
click at [469, 42] on button "Publish changes" at bounding box center [424, 43] width 135 height 11
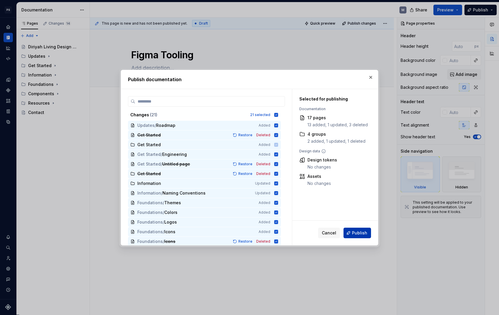
click at [368, 233] on button "Publish" at bounding box center [358, 233] width 28 height 11
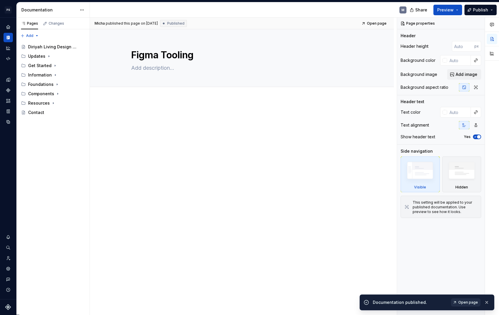
click at [474, 300] on link "Open page" at bounding box center [466, 302] width 30 height 8
click at [49, 56] on icon "Page tree" at bounding box center [49, 56] width 5 height 5
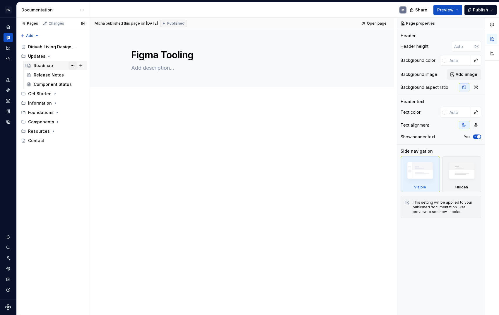
click at [74, 65] on button "Page tree" at bounding box center [73, 66] width 8 height 8
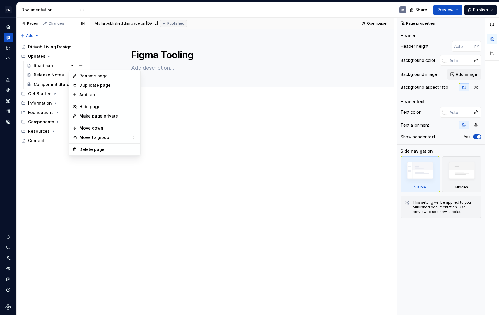
click at [49, 54] on div "Pages Changes Add Accessibility guide for tree Page tree. Navigate the tree wit…" at bounding box center [52, 166] width 73 height 297
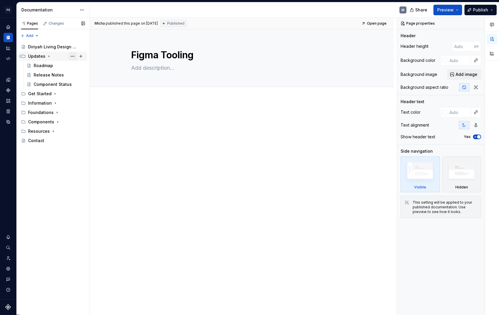
click at [73, 55] on button "Page tree" at bounding box center [73, 56] width 8 height 8
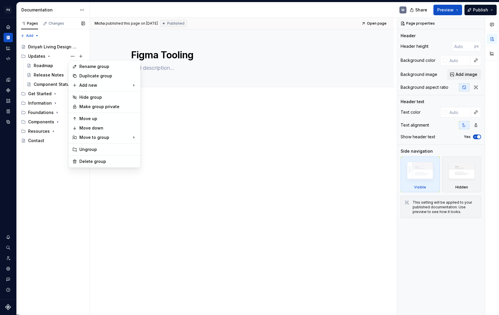
click at [54, 57] on div "Pages Changes Add Accessibility guide for tree Page tree. Navigate the tree wit…" at bounding box center [52, 166] width 73 height 297
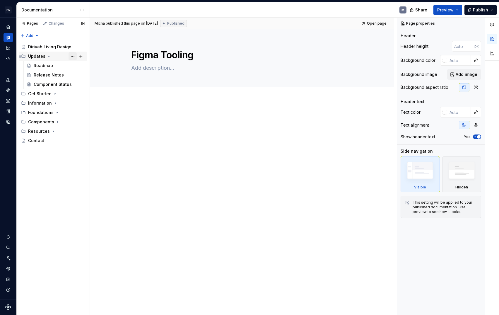
click at [74, 56] on button "Page tree" at bounding box center [73, 56] width 8 height 8
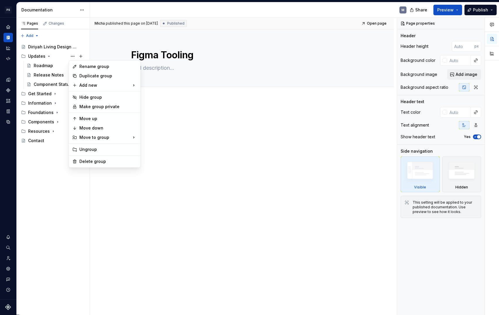
click at [170, 106] on html "PS Diriyah LDS M Design system data Documentation M Share Preview Publish Pages…" at bounding box center [249, 157] width 499 height 315
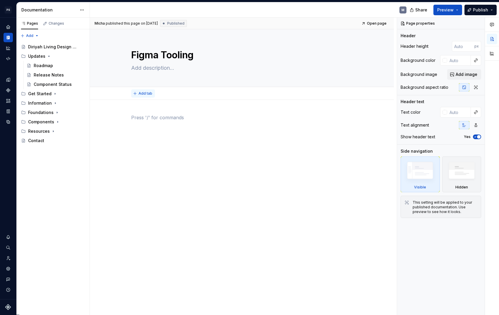
click at [140, 93] on button "Add tab" at bounding box center [143, 93] width 24 height 8
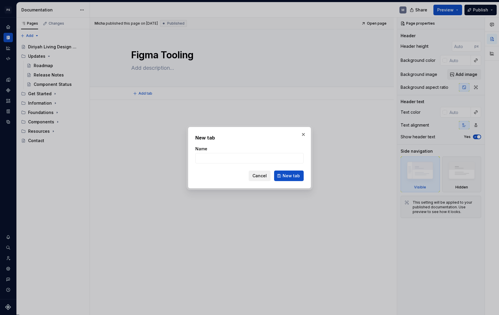
click at [264, 175] on span "Cancel" at bounding box center [260, 176] width 14 height 6
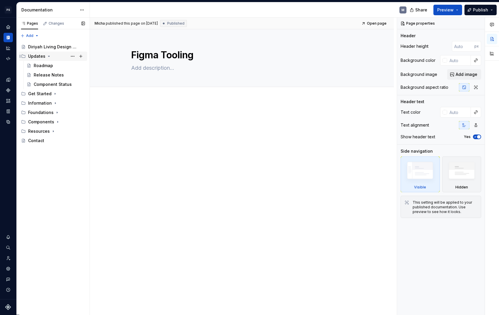
click at [55, 57] on div "Updates" at bounding box center [56, 56] width 57 height 8
click at [67, 54] on div "Updates" at bounding box center [56, 56] width 57 height 8
click at [63, 64] on div "Roadmap" at bounding box center [59, 66] width 51 height 8
type textarea "*"
click at [150, 92] on span "Add tab" at bounding box center [146, 93] width 14 height 5
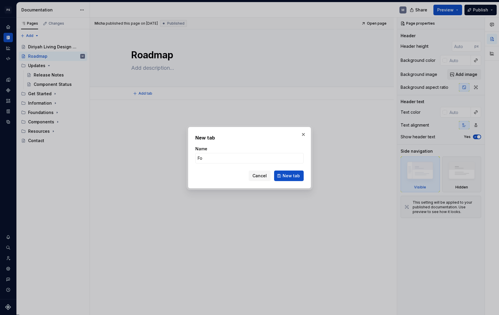
type input "F"
type input "Roadmap"
click at [289, 175] on span "New tab" at bounding box center [291, 176] width 17 height 6
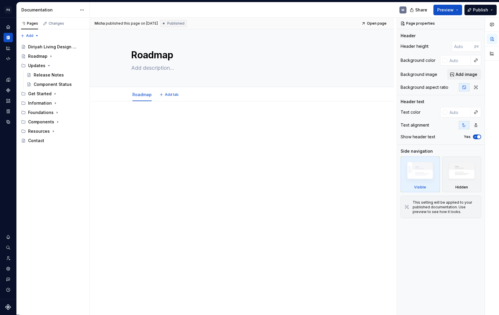
type textarea "*"
click at [170, 93] on span "Add tab" at bounding box center [172, 94] width 14 height 5
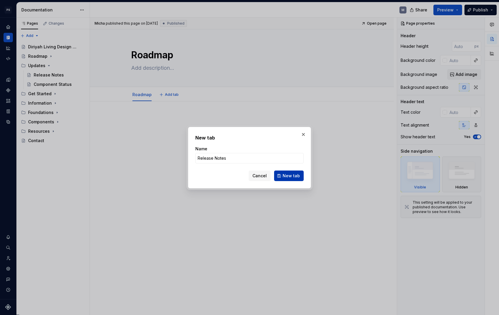
type input "Release Notes"
click at [291, 174] on span "New tab" at bounding box center [291, 176] width 17 height 6
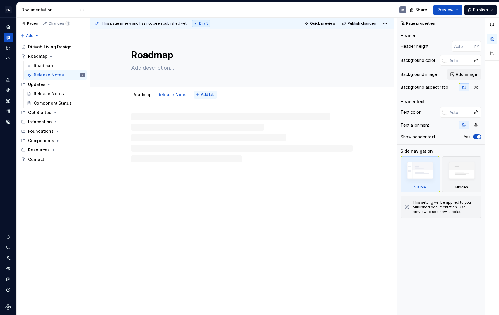
click at [204, 95] on span "Add tab" at bounding box center [208, 94] width 14 height 5
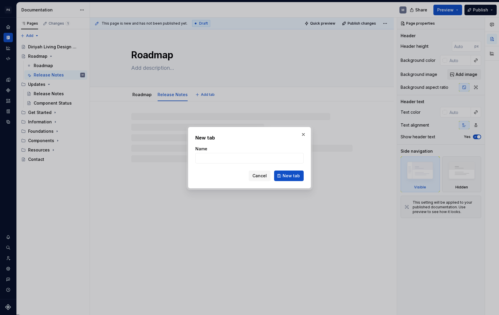
type textarea "*"
type input "Component Status"
click at [296, 173] on span "New tab" at bounding box center [291, 176] width 17 height 6
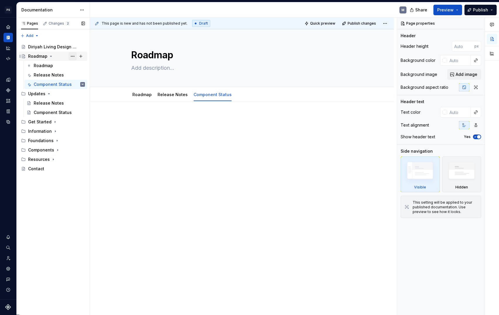
click at [74, 55] on button "Page tree" at bounding box center [73, 56] width 8 height 8
type textarea "*"
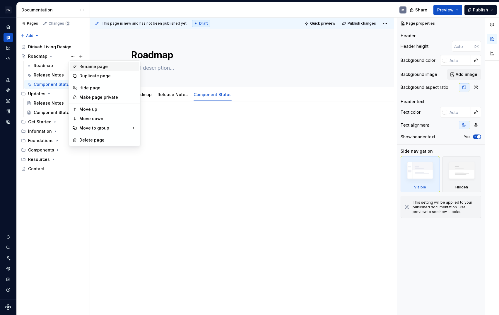
click at [96, 65] on div "Rename page" at bounding box center [107, 67] width 57 height 6
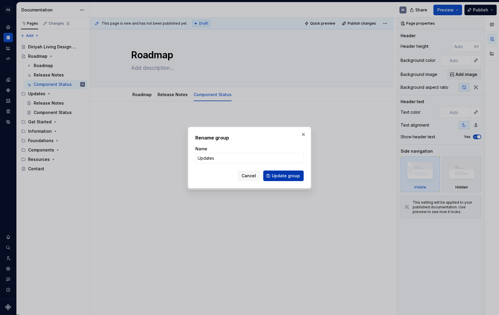
type input "Updates"
click at [281, 176] on span "Update group" at bounding box center [286, 176] width 28 height 6
type textarea "*"
type textarea "Updates"
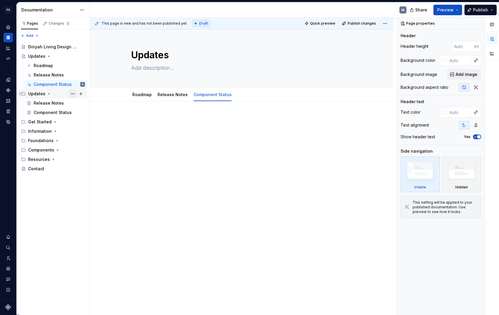
click at [72, 94] on button "Page tree" at bounding box center [73, 94] width 8 height 8
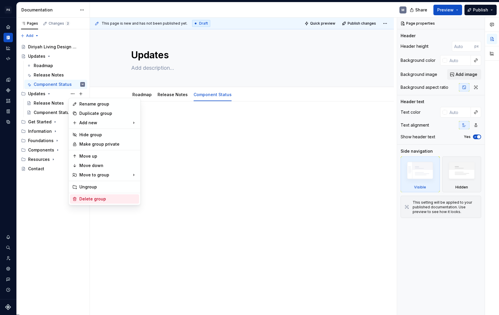
click at [111, 197] on div "Delete group" at bounding box center [107, 199] width 57 height 6
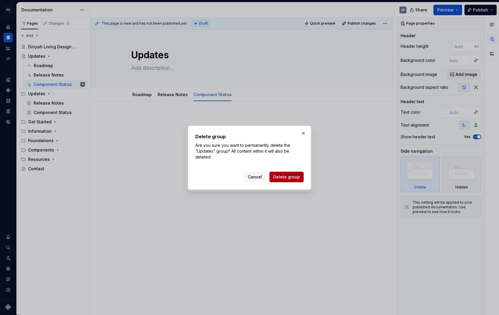
click at [289, 177] on span "Delete group" at bounding box center [286, 177] width 27 height 6
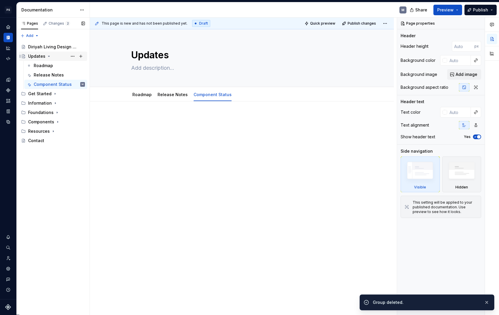
click at [50, 57] on icon "Page tree" at bounding box center [49, 56] width 5 height 5
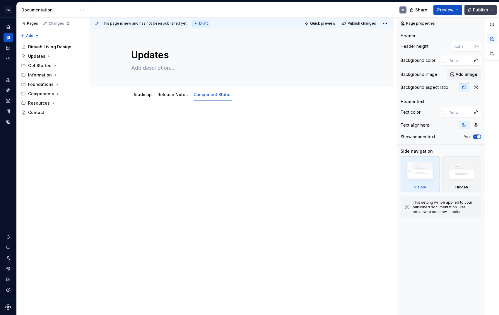
click at [475, 8] on span "Publish" at bounding box center [480, 10] width 15 height 6
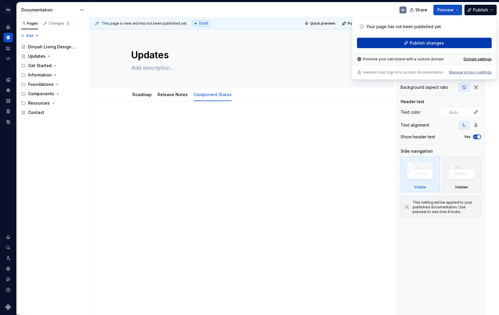
click at [435, 44] on span "Publish changes" at bounding box center [427, 43] width 34 height 6
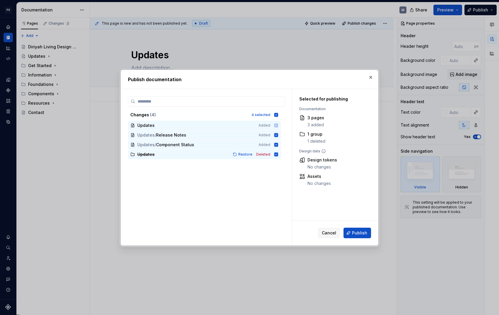
click at [358, 238] on div "Cancel Publish" at bounding box center [335, 233] width 86 height 25
click at [359, 234] on span "Publish" at bounding box center [359, 233] width 15 height 6
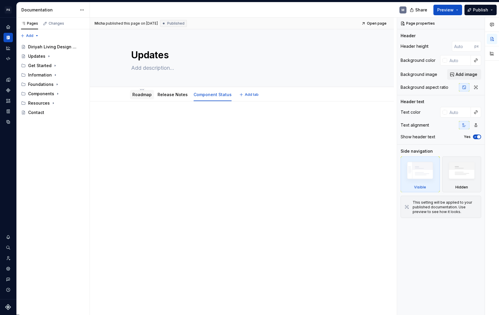
click at [150, 98] on div "Roadmap" at bounding box center [142, 94] width 24 height 9
click at [142, 92] on link "Roadmap" at bounding box center [141, 94] width 19 height 5
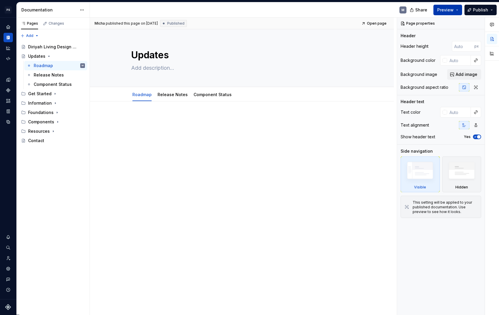
click at [456, 10] on button "Preview" at bounding box center [448, 10] width 29 height 11
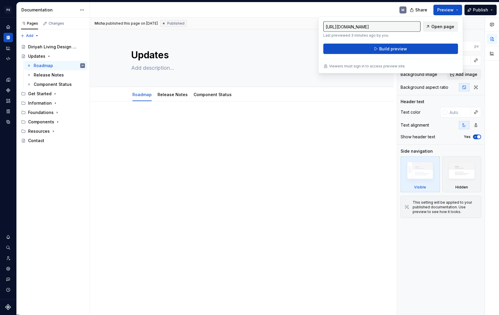
click at [450, 29] on span "Open page" at bounding box center [443, 27] width 23 height 6
click at [480, 21] on button "button" at bounding box center [479, 23] width 8 height 8
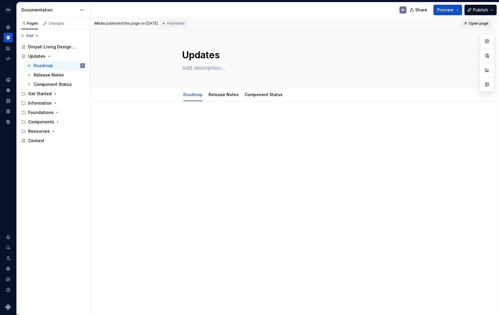
click at [480, 21] on link "Open page" at bounding box center [477, 23] width 30 height 8
click at [48, 55] on icon "Page tree" at bounding box center [49, 56] width 5 height 5
click at [49, 57] on icon "Page tree" at bounding box center [49, 56] width 5 height 5
click at [53, 136] on div "Pages Changes Add Accessibility guide for tree Page tree. Navigate the tree wit…" at bounding box center [52, 166] width 73 height 297
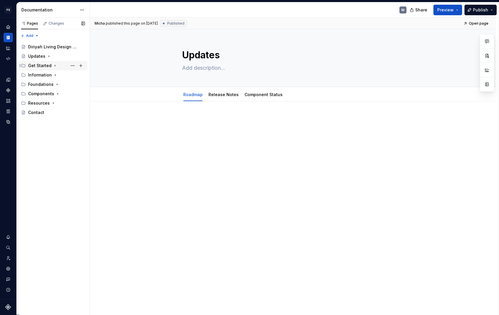
click at [51, 66] on div "Get Started" at bounding box center [56, 66] width 57 height 8
click at [54, 66] on icon "Page tree" at bounding box center [55, 65] width 5 height 5
click at [57, 57] on div "Updates" at bounding box center [56, 56] width 57 height 8
click at [47, 57] on button "Page tree" at bounding box center [49, 56] width 5 height 5
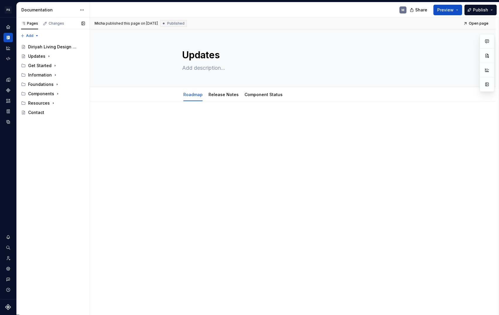
click at [53, 159] on div "Pages Changes Add Accessibility guide for tree Page tree. Navigate the tree wit…" at bounding box center [52, 166] width 73 height 297
click at [55, 74] on icon "Page tree" at bounding box center [55, 75] width 5 height 5
click at [52, 82] on div "Design Principals" at bounding box center [51, 84] width 34 height 6
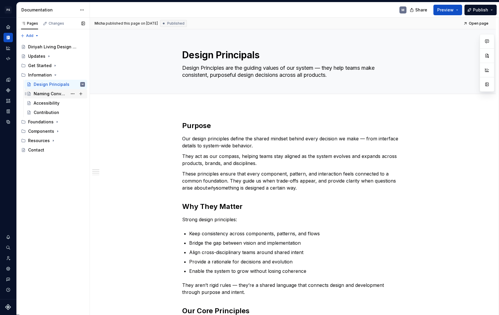
click at [50, 94] on div "Naming Conventions" at bounding box center [51, 94] width 34 height 6
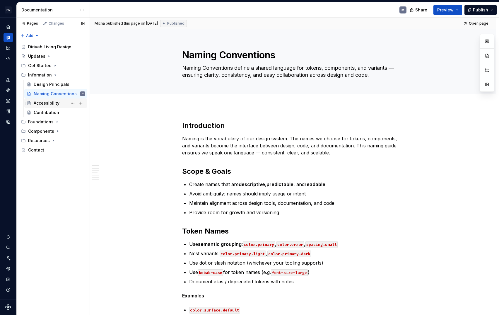
click at [50, 104] on div "Accessibility" at bounding box center [47, 103] width 26 height 6
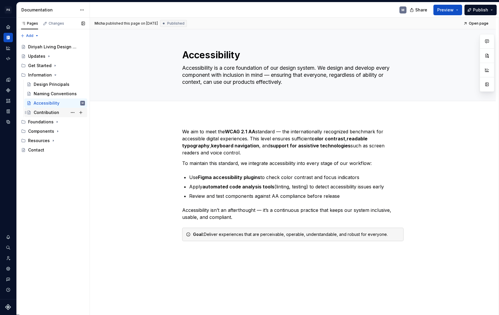
click at [46, 111] on div "Contribution" at bounding box center [46, 113] width 25 height 6
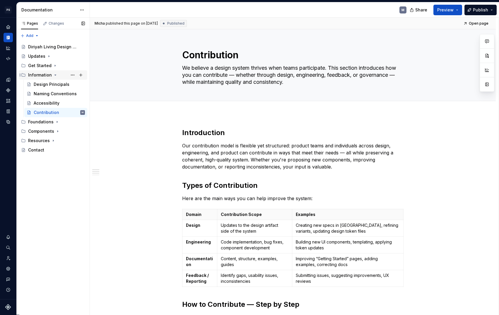
click at [53, 76] on icon "Page tree" at bounding box center [55, 75] width 5 height 5
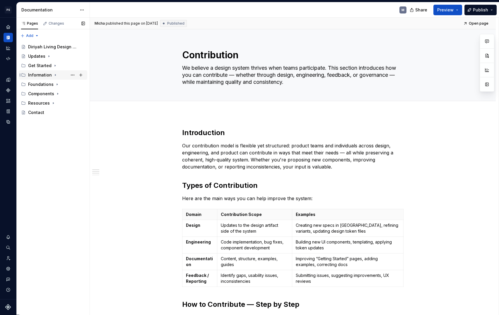
click at [54, 75] on icon "Page tree" at bounding box center [55, 75] width 5 height 5
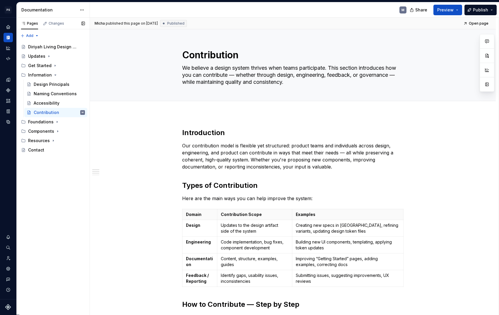
click at [57, 188] on div "Pages Changes Add Accessibility guide for tree Page tree. Navigate the tree wit…" at bounding box center [52, 166] width 73 height 297
click at [55, 76] on icon "Page tree" at bounding box center [55, 75] width 5 height 5
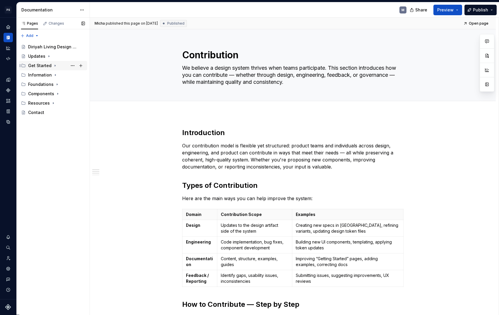
click at [54, 66] on icon "Page tree" at bounding box center [55, 65] width 5 height 5
click at [54, 74] on div "Purpose" at bounding box center [59, 75] width 51 height 8
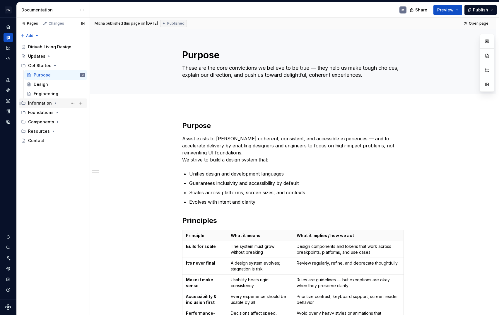
click at [55, 103] on icon "Page tree" at bounding box center [55, 103] width 1 height 1
click at [59, 113] on div "Design Principals" at bounding box center [51, 113] width 34 height 6
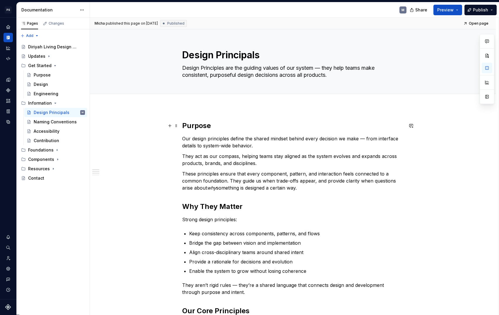
click at [205, 127] on strong "Purpose" at bounding box center [196, 125] width 29 height 8
drag, startPoint x: 217, startPoint y: 125, endPoint x: 172, endPoint y: 124, distance: 45.1
click at [57, 73] on div "Purpose" at bounding box center [59, 75] width 51 height 8
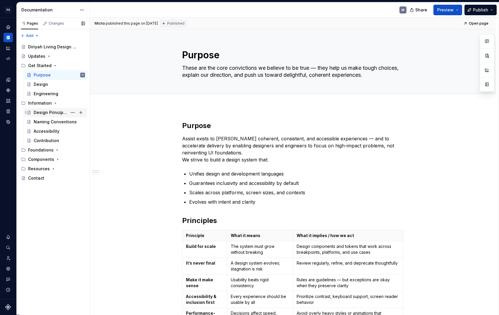
click at [54, 112] on div "Design Principals" at bounding box center [51, 113] width 34 height 6
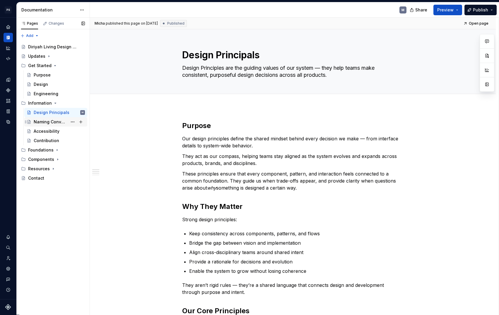
click at [52, 123] on div "Naming Conventions" at bounding box center [51, 122] width 34 height 6
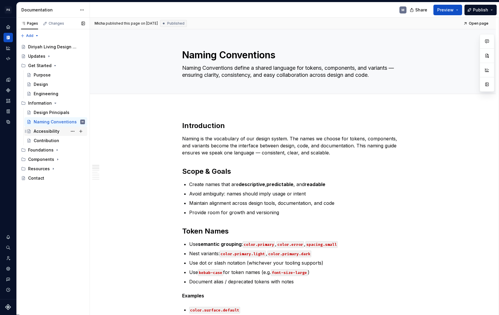
click at [51, 132] on div "Accessibility" at bounding box center [47, 131] width 26 height 6
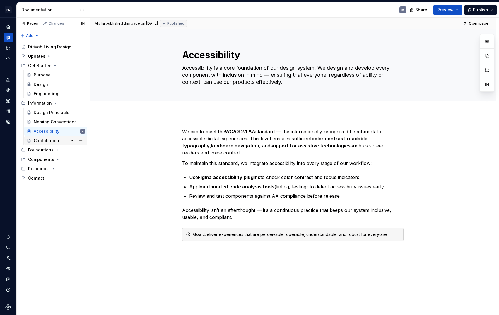
click at [51, 142] on div "Contribution" at bounding box center [46, 141] width 25 height 6
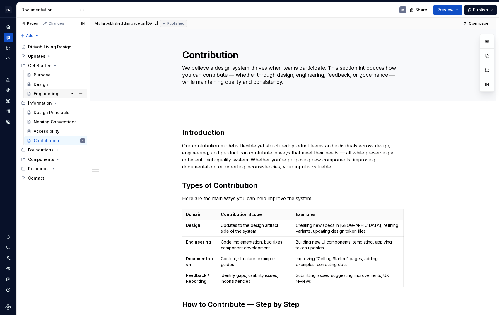
click at [52, 94] on div "Engineering" at bounding box center [46, 94] width 25 height 6
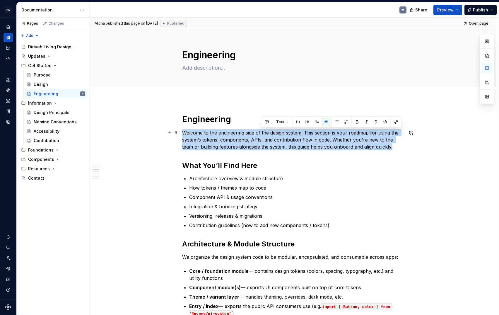
drag, startPoint x: 385, startPoint y: 147, endPoint x: 164, endPoint y: 136, distance: 221.8
copy p "Welcome to the engineering side of the design system. This section is your road…"
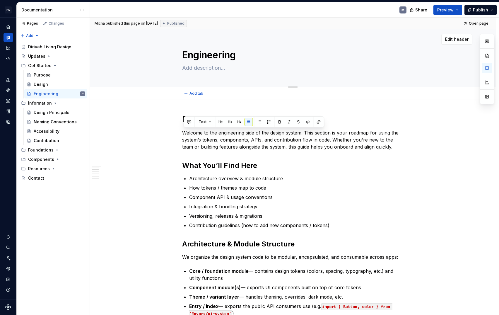
click at [216, 70] on textarea at bounding box center [291, 67] width 221 height 9
paste textarea "Welcome to the engineering side of the design system. This section is your road…"
type textarea "*"
type textarea "Welcome to the engineering side of the design system. This section is your road…"
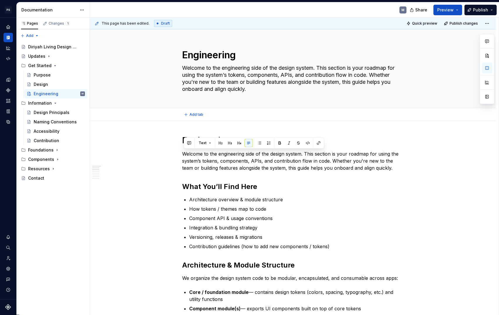
type textarea "*"
type textarea "Welcome to the engineering side of the design system. This section is your road…"
click at [322, 67] on textarea "Welcome to the engineering side of the design system. This section is your road…" at bounding box center [291, 78] width 221 height 30
drag, startPoint x: 323, startPoint y: 67, endPoint x: 186, endPoint y: 70, distance: 136.6
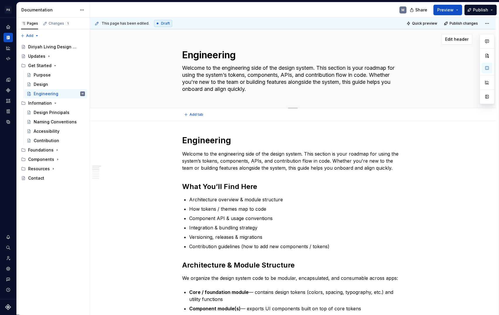
click at [186, 70] on textarea "Welcome to the engineering side of the design system. This section is your road…" at bounding box center [291, 78] width 221 height 30
type textarea "*"
type textarea "This section is your roadmap for using the system’s tokens, components, APIs, a…"
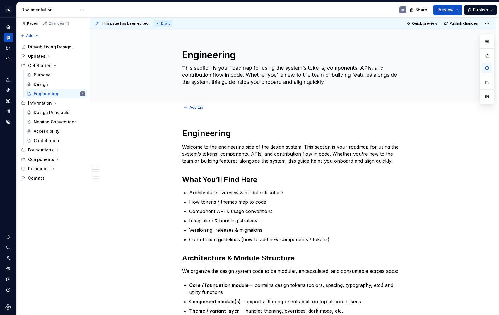
type textarea "*"
type textarea "This section is your roadmap for using the system’s tokens, components, APIs, a…"
click at [229, 132] on h1 "Engineering" at bounding box center [292, 133] width 221 height 11
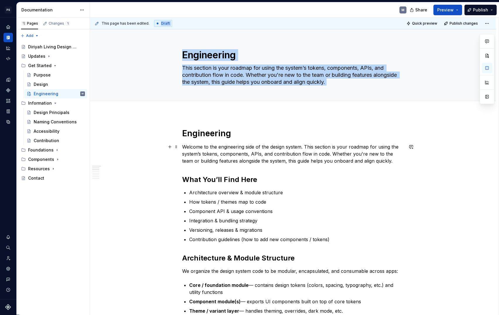
click at [149, 144] on div "This page has been edited. Draft Quick preview Publish changes Engineering This…" at bounding box center [294, 166] width 409 height 297
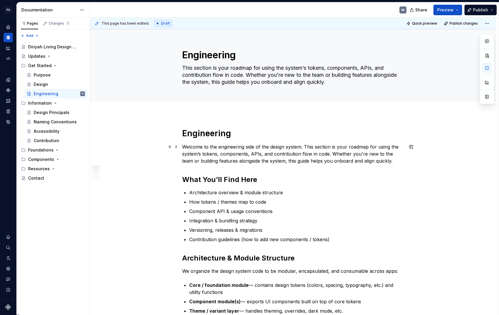
click at [252, 156] on p "Welcome to the engineering side of the design system. This section is your road…" at bounding box center [292, 153] width 221 height 21
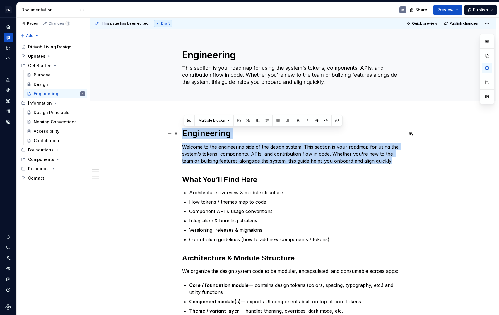
drag, startPoint x: 357, startPoint y: 158, endPoint x: 165, endPoint y: 127, distance: 193.8
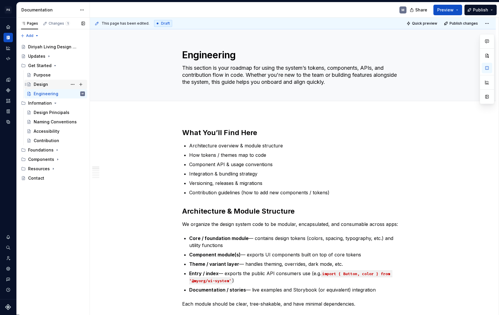
click at [55, 84] on div "Design" at bounding box center [59, 84] width 51 height 8
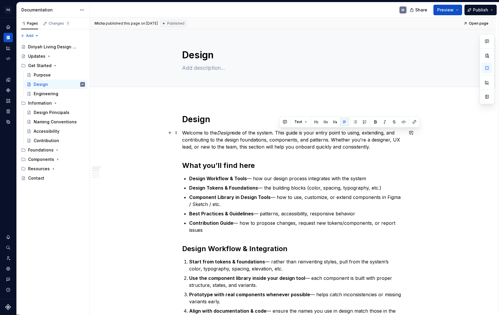
drag, startPoint x: 364, startPoint y: 147, endPoint x: 280, endPoint y: 133, distance: 85.1
click at [280, 133] on p "Welcome to the Design side of the system. This guide is your entry point to usi…" at bounding box center [292, 139] width 221 height 21
copy p "This guide is your entry point to using, extending, and contributing to the des…"
click at [213, 70] on textarea at bounding box center [291, 67] width 221 height 9
paste textarea "This guide is your entry point to using, extending, and contributing to the des…"
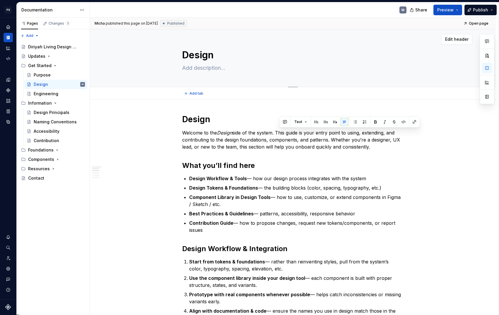
type textarea "*"
type textarea "This guide is your entry point to using, extending, and contributing to the des…"
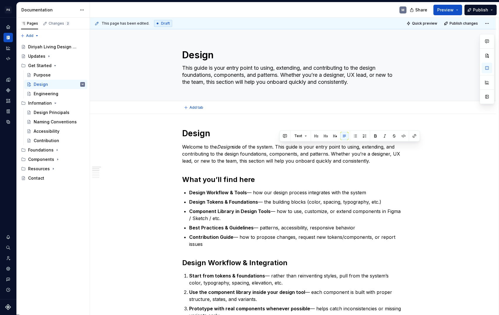
type textarea "*"
type textarea "This guide is your entry point to using, extending, and contributing to the des…"
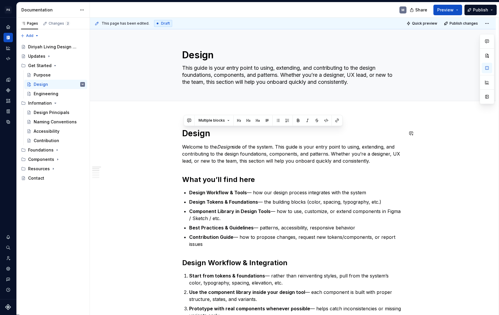
drag, startPoint x: 381, startPoint y: 160, endPoint x: 169, endPoint y: 124, distance: 214.2
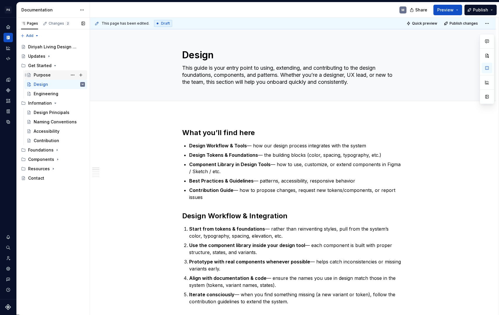
click at [54, 75] on div "Purpose" at bounding box center [59, 75] width 51 height 8
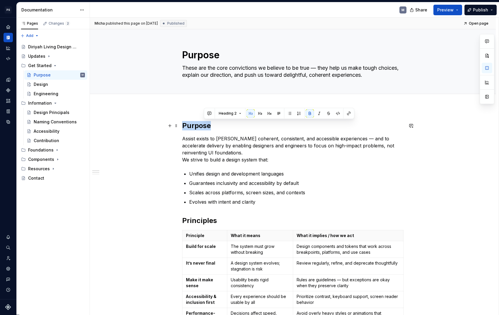
drag, startPoint x: 213, startPoint y: 125, endPoint x: 164, endPoint y: 125, distance: 48.6
click at [164, 125] on div "Purpose Assist exists to [PERSON_NAME] coherent, consistent, and accessible exp…" at bounding box center [293, 310] width 406 height 407
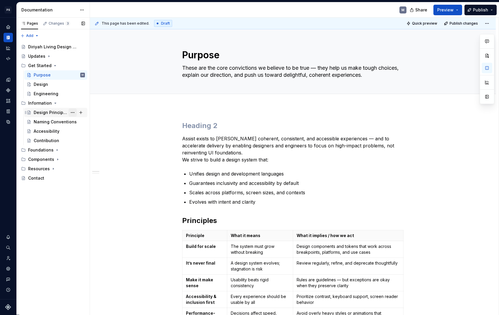
click at [71, 111] on button "Page tree" at bounding box center [73, 112] width 8 height 8
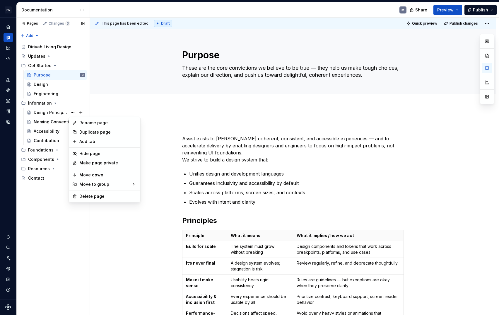
click at [44, 114] on div "Pages Changes 3 Add Accessibility guide for tree Page tree. Navigate the tree w…" at bounding box center [52, 166] width 73 height 297
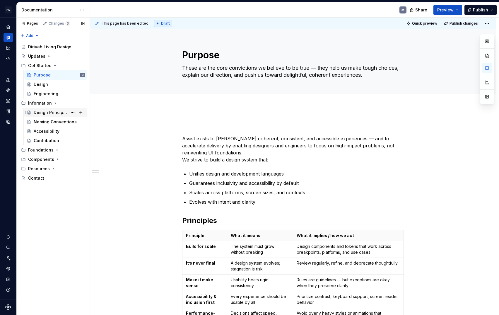
click at [57, 113] on div "Design Principals" at bounding box center [51, 113] width 34 height 6
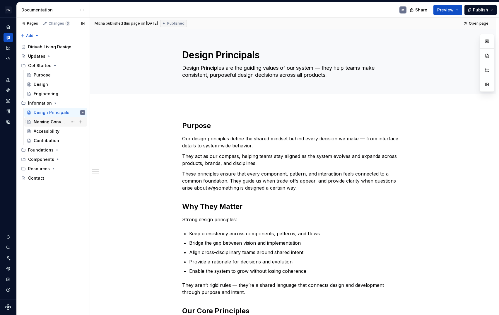
click at [56, 125] on div "Naming Conventions" at bounding box center [51, 122] width 34 height 6
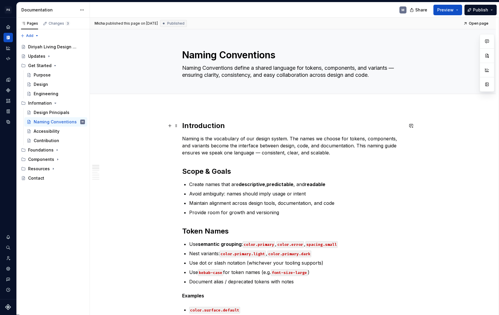
click at [192, 123] on strong "Introduction" at bounding box center [203, 125] width 43 height 8
click at [219, 127] on strong "Introduction" at bounding box center [203, 125] width 43 height 8
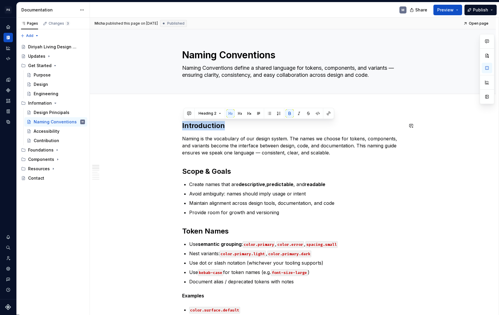
copy strong "Introduction"
click at [55, 76] on div "Purpose" at bounding box center [59, 75] width 51 height 8
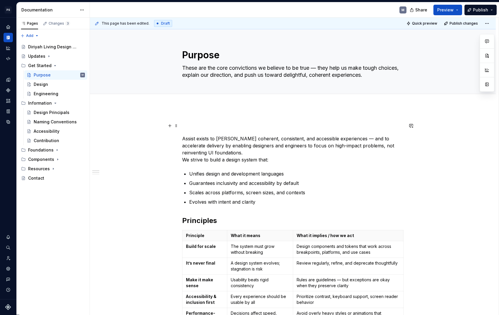
click at [202, 122] on h2 at bounding box center [292, 125] width 221 height 9
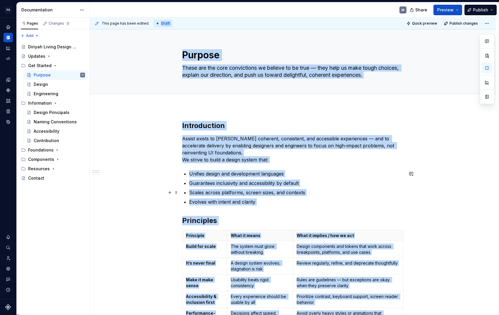
click at [149, 188] on div "This page has been edited. Draft Quick preview Publish changes Purpose These ar…" at bounding box center [294, 166] width 409 height 297
click at [124, 158] on div "Introduction Assist exists to [PERSON_NAME] coherent, consistent, and accessibl…" at bounding box center [293, 310] width 406 height 407
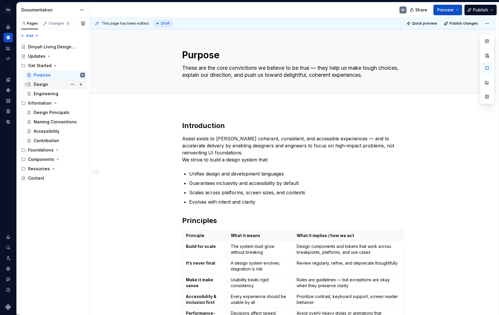
click at [54, 85] on div "Design" at bounding box center [59, 84] width 51 height 8
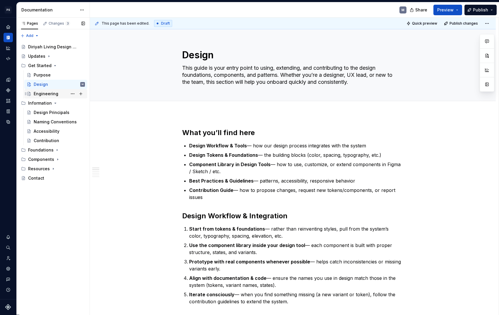
click at [61, 92] on div "Engineering" at bounding box center [59, 94] width 51 height 8
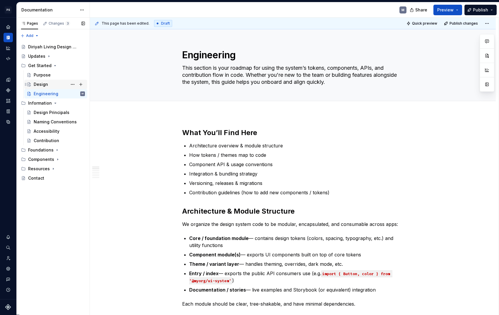
click at [52, 82] on div "Design" at bounding box center [59, 84] width 51 height 8
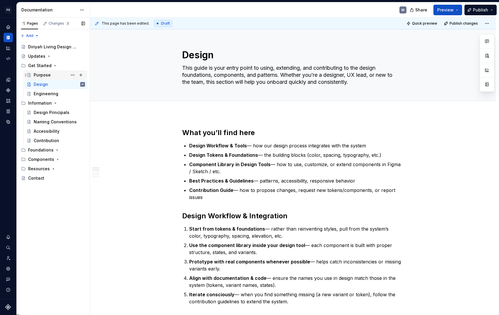
click at [60, 75] on div "Purpose" at bounding box center [59, 75] width 51 height 8
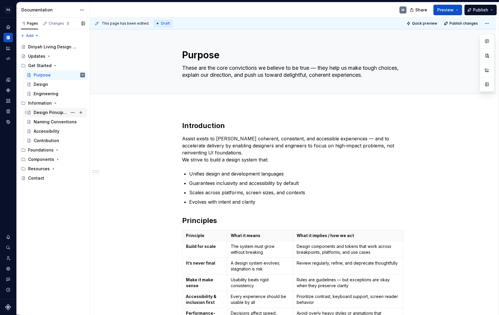
click at [55, 110] on div "Design Principals" at bounding box center [51, 113] width 34 height 6
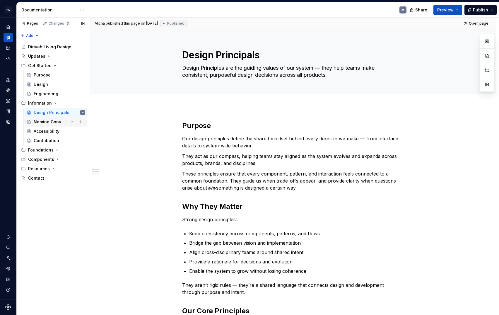
click at [52, 122] on div "Naming Conventions" at bounding box center [51, 122] width 34 height 6
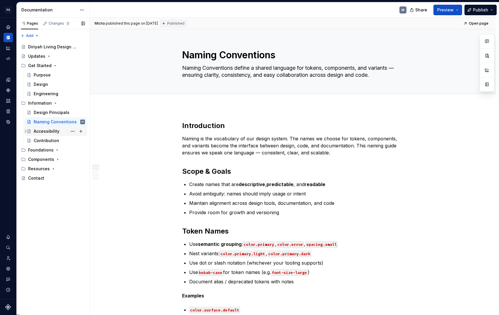
click at [53, 133] on div "Accessibility" at bounding box center [47, 131] width 26 height 6
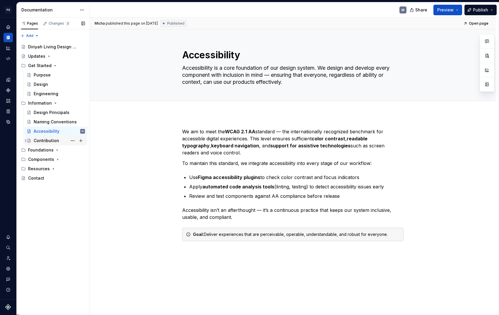
click at [62, 141] on div "Contribution" at bounding box center [59, 141] width 51 height 8
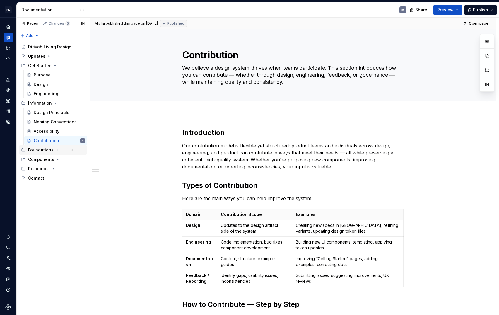
click at [56, 149] on icon "Page tree" at bounding box center [57, 150] width 5 height 5
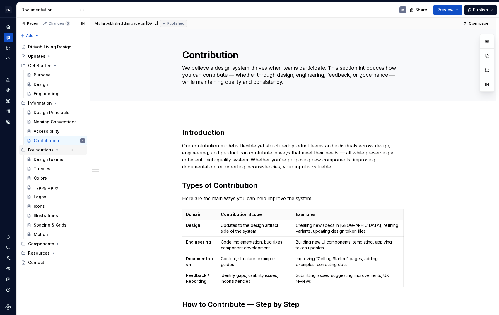
click at [55, 151] on icon "Page tree" at bounding box center [57, 150] width 5 height 5
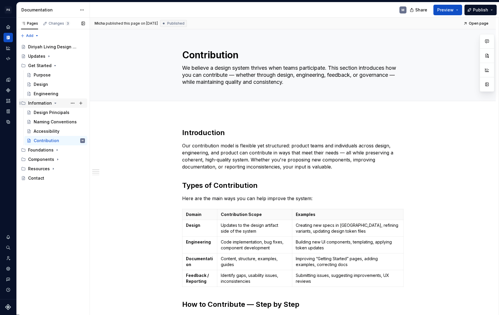
click at [55, 105] on icon "Page tree" at bounding box center [55, 103] width 5 height 5
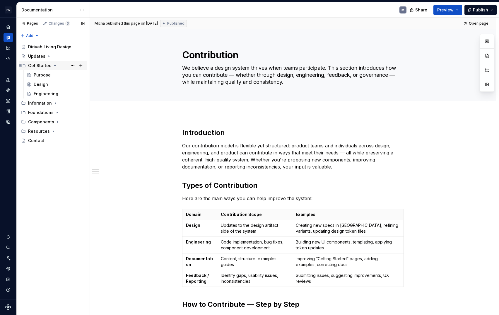
click at [54, 65] on icon "Page tree" at bounding box center [54, 65] width 1 height 1
click at [485, 9] on span "Publish" at bounding box center [480, 10] width 15 height 6
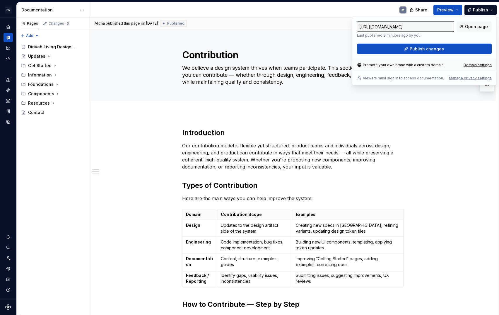
click at [458, 43] on div "[URL][DOMAIN_NAME] Last published 8 minutes ago by you. Open page Publish chang…" at bounding box center [424, 37] width 135 height 33
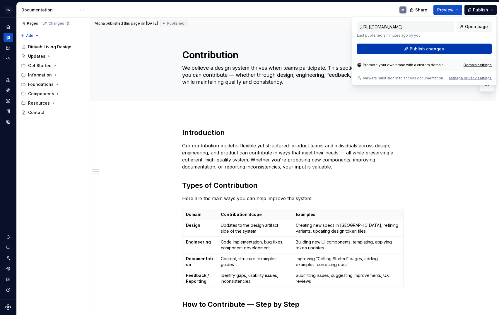
click at [458, 46] on button "Publish changes" at bounding box center [424, 49] width 135 height 11
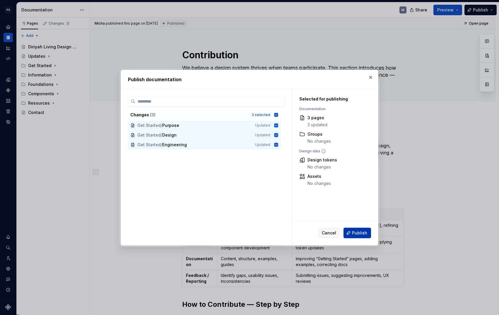
click at [359, 233] on span "Publish" at bounding box center [359, 233] width 15 height 6
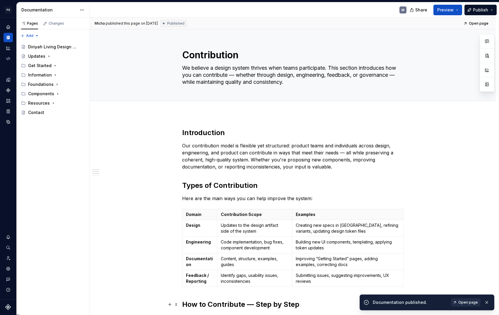
click at [470, 303] on span "Open page" at bounding box center [469, 302] width 20 height 5
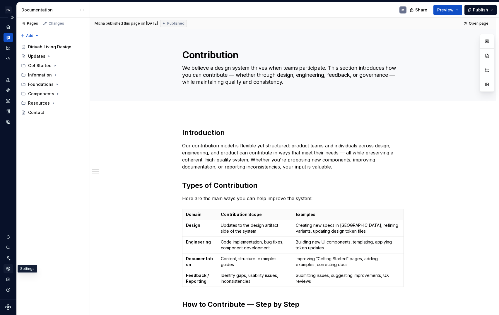
click at [6, 268] on icon "Settings" at bounding box center [8, 268] width 5 height 5
type textarea "*"
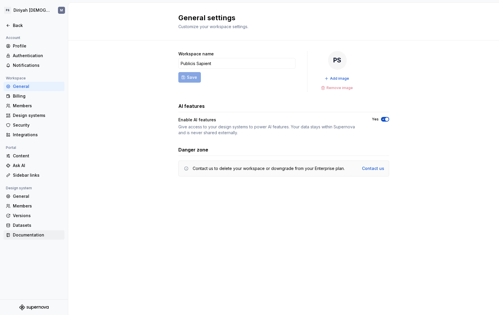
click at [33, 233] on div "Documentation" at bounding box center [37, 235] width 49 height 6
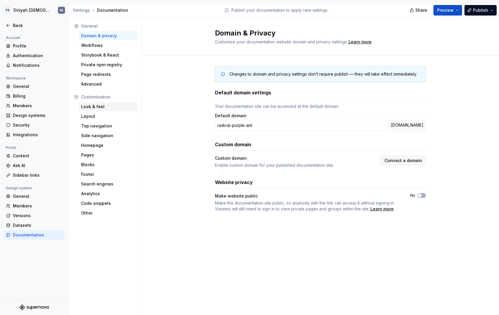
click at [107, 102] on div "Look & feel" at bounding box center [108, 106] width 59 height 9
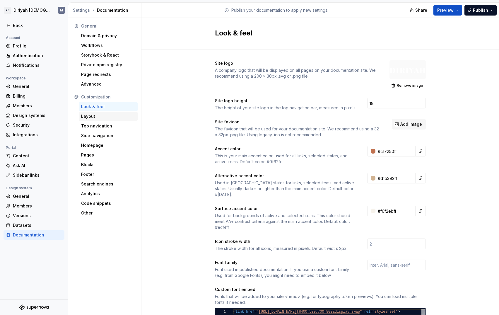
click at [110, 116] on div "Layout" at bounding box center [108, 116] width 54 height 6
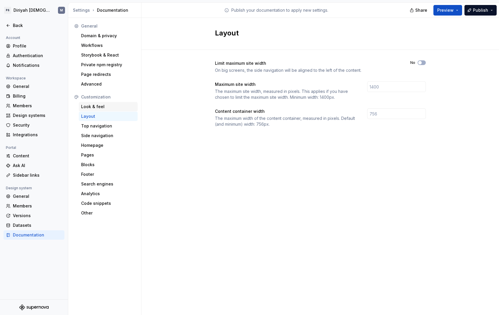
click at [114, 111] on div "Look & feel" at bounding box center [108, 106] width 59 height 9
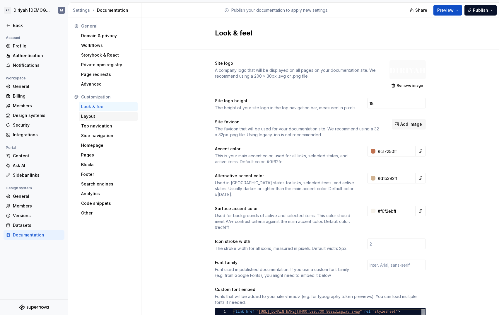
click at [106, 117] on div "Layout" at bounding box center [108, 116] width 54 height 6
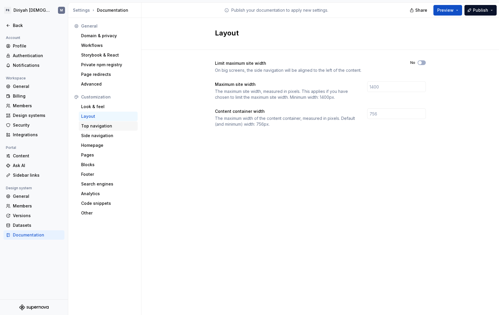
click at [110, 128] on div "Top navigation" at bounding box center [108, 126] width 54 height 6
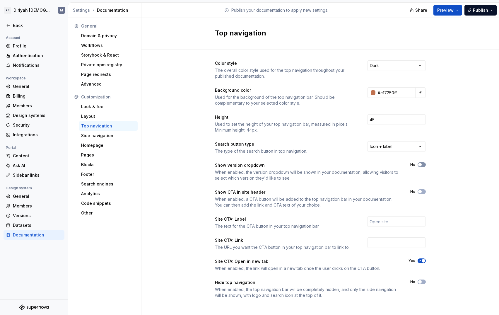
click at [423, 165] on button "No" at bounding box center [422, 164] width 8 height 5
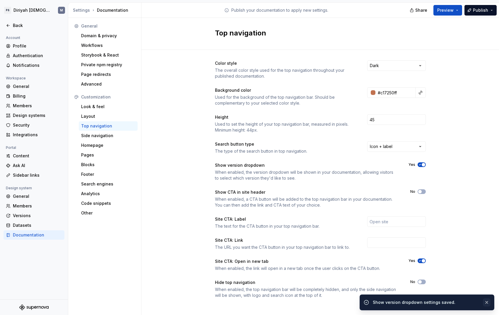
click at [487, 299] on button "button" at bounding box center [487, 302] width 8 height 8
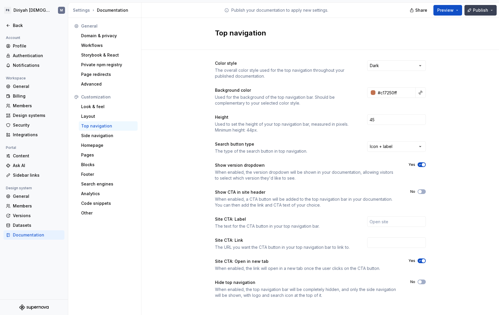
click at [488, 10] on span "Publish" at bounding box center [480, 10] width 15 height 6
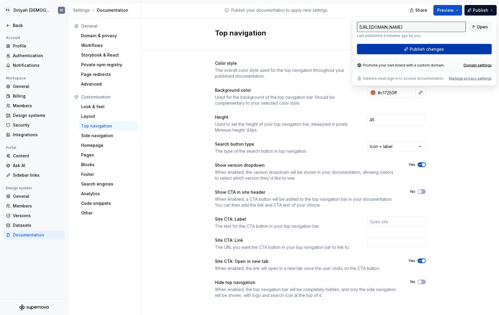
click at [471, 49] on button "Publish changes" at bounding box center [424, 49] width 135 height 11
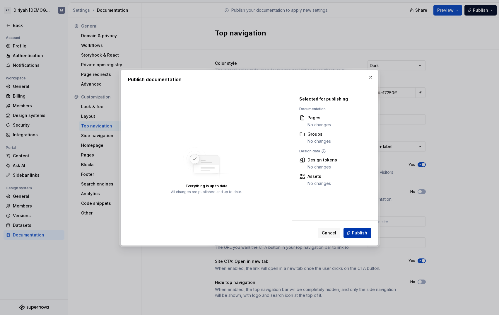
click at [366, 230] on span "Publish" at bounding box center [359, 233] width 15 height 6
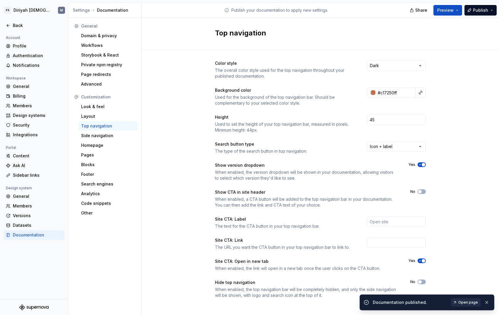
click at [469, 300] on link "Open page" at bounding box center [466, 302] width 30 height 8
click at [438, 183] on div "Color style The overall color style used for the top navigation throughout your…" at bounding box center [321, 185] width 358 height 271
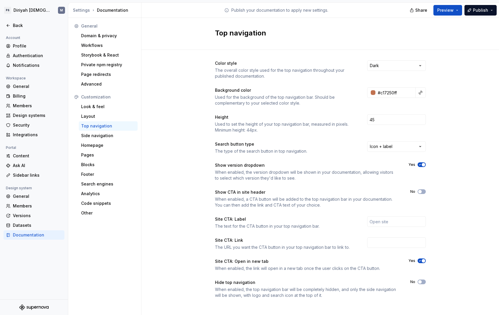
click at [423, 164] on span "button" at bounding box center [424, 165] width 4 height 4
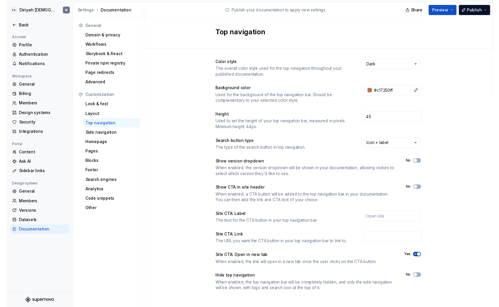
scroll to position [3, 0]
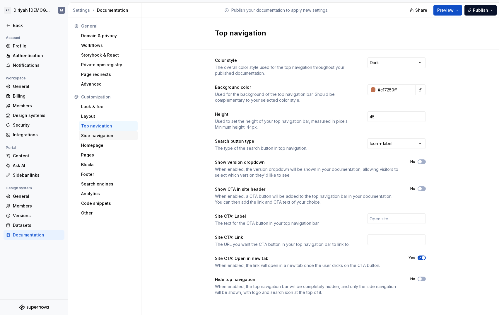
click at [108, 137] on div "Side navigation" at bounding box center [108, 136] width 54 height 6
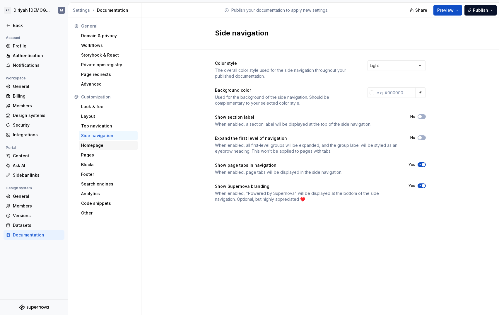
click at [104, 148] on div "Homepage" at bounding box center [108, 145] width 59 height 9
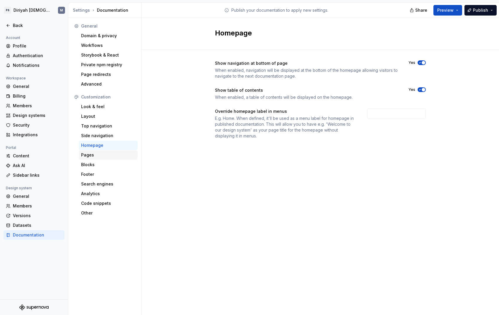
click at [102, 155] on div "Pages" at bounding box center [108, 155] width 54 height 6
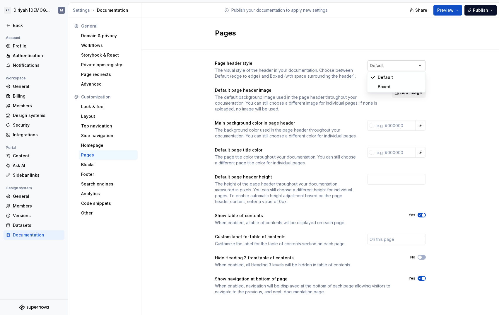
click at [416, 65] on html "PS Diriyah LDS M Back Account Profile Authentication Notifications Workspace Ge…" at bounding box center [249, 157] width 499 height 315
click at [448, 76] on html "PS Diriyah LDS M Back Account Profile Authentication Notifications Workspace Ge…" at bounding box center [249, 157] width 499 height 315
click at [413, 90] on span "Add image" at bounding box center [411, 93] width 22 height 6
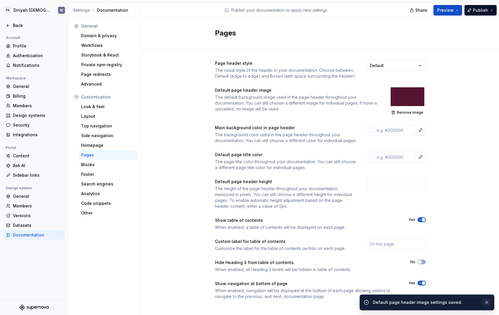
click at [484, 301] on button "button" at bounding box center [487, 302] width 8 height 8
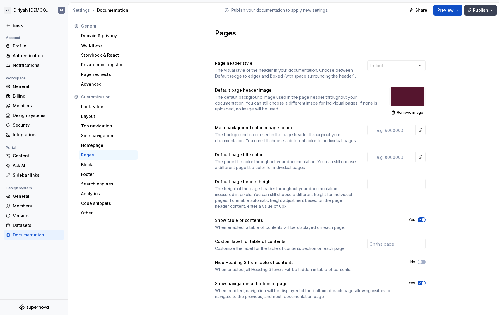
click at [490, 11] on button "Publish" at bounding box center [481, 10] width 32 height 11
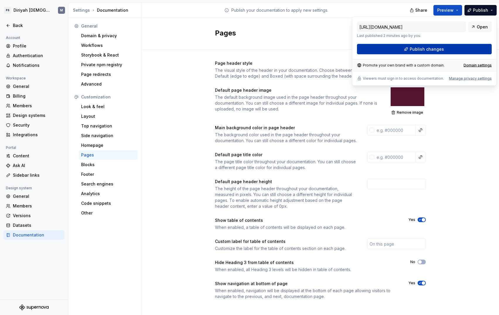
click at [470, 51] on button "Publish changes" at bounding box center [424, 49] width 135 height 11
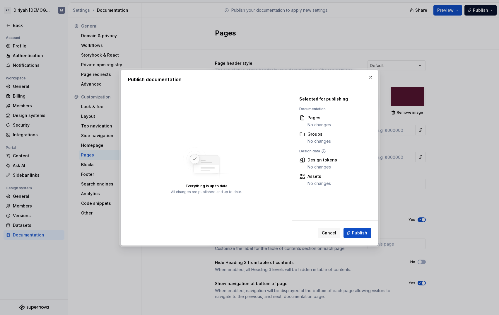
click at [368, 233] on button "Publish" at bounding box center [358, 233] width 28 height 11
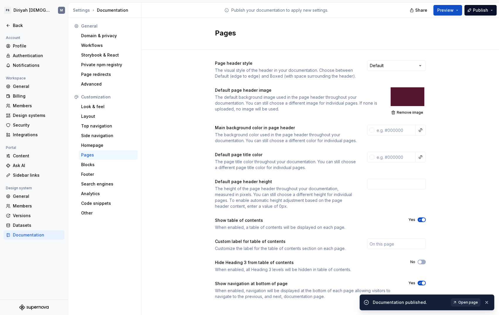
click at [466, 302] on span "Open page" at bounding box center [469, 302] width 20 height 5
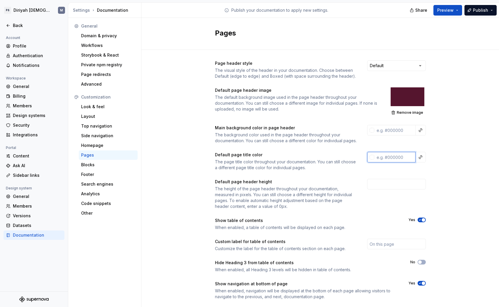
click at [405, 162] on input "text" at bounding box center [394, 157] width 41 height 11
click at [373, 159] on div at bounding box center [372, 157] width 5 height 5
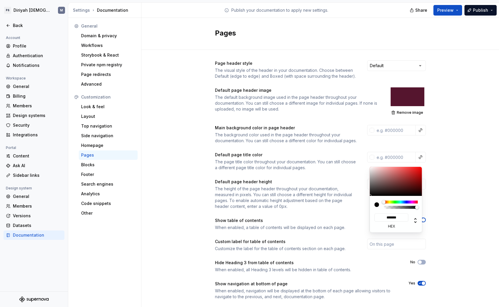
type input "#D6AFAF"
type input "*******"
type input "#D8B1B1"
type input "*******"
type input "#FFF6F6"
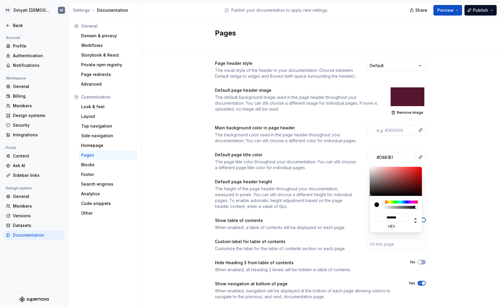
type input "*******"
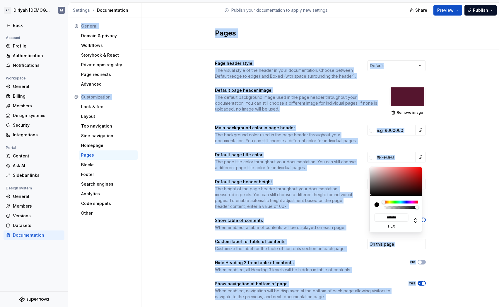
type input "#FFFFFF"
type input "*******"
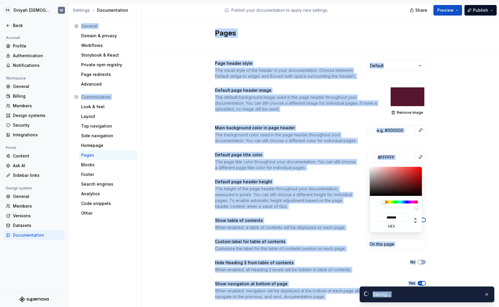
drag, startPoint x: 379, startPoint y: 171, endPoint x: 341, endPoint y: 145, distance: 46.0
click at [340, 143] on html "PS Diriyah LDS M Back Account Profile Authentication Notifications Workspace Ge…" at bounding box center [249, 153] width 499 height 307
type input "#B47F7F"
type input "*******"
click at [386, 175] on div at bounding box center [396, 181] width 53 height 29
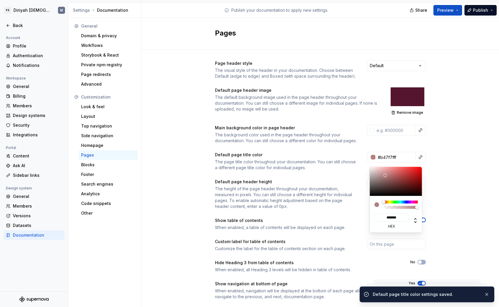
type input "#D8C6C6"
type input "*******"
type input "#DBC8C8"
type input "*******"
type input "#E0CFCF"
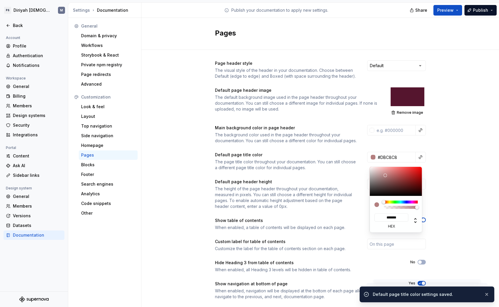
type input "*******"
type input "#E5D7D7"
type input "*******"
type input "#E5D8D8"
type input "*******"
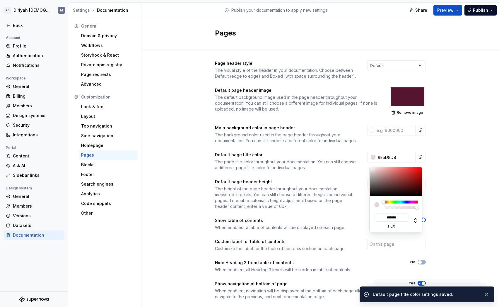
type input "#E5D9D9"
type input "*******"
type input "#EAE1E1"
type input "*******"
type input "#EDE6E6"
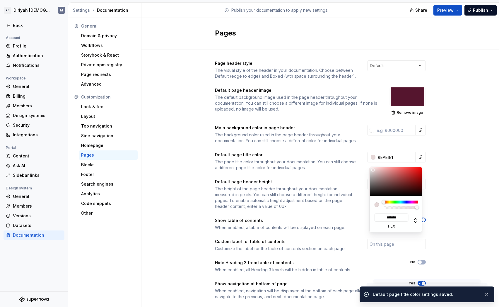
type input "*******"
type input "#F7F4F4"
type input "*******"
type input "#FAF9F9"
type input "*******"
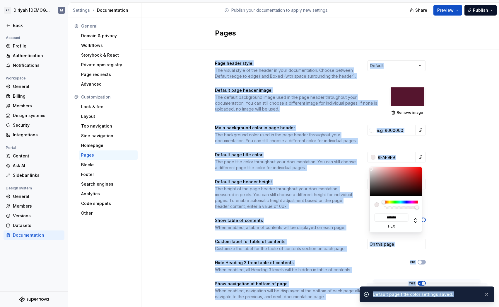
type input "#FCFCFC"
type input "*******"
type input "#FFFFFF"
type input "*******"
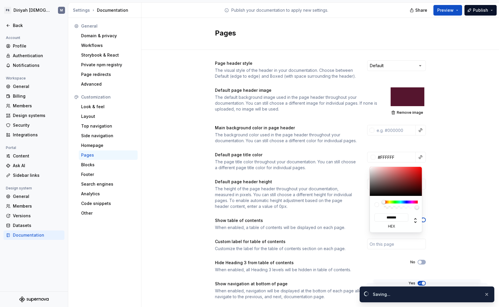
type input "#D3BABA"
type input "*******"
type input "#ffffffff"
type input "*******"
type input "#D1B8B8"
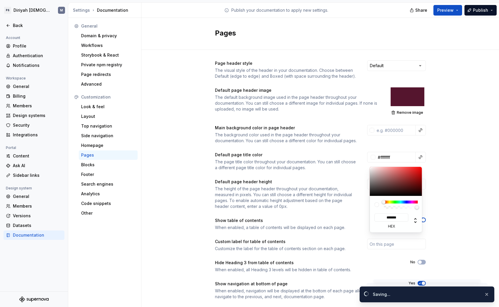
type input "*******"
type input "#D3BABA"
type input "*******"
type input "#D8C1C1"
type input "*******"
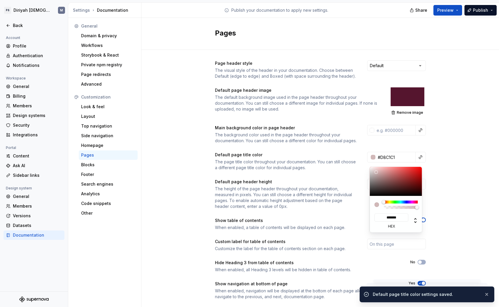
type input "#DDCACA"
type input "*******"
type input "#E0D1D1"
type input "*******"
type input "#E3D4D4"
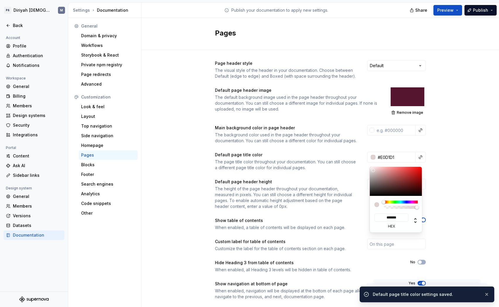
type input "*******"
type input "#E5D9D9"
type input "*******"
type input "#E8DFDF"
type input "*******"
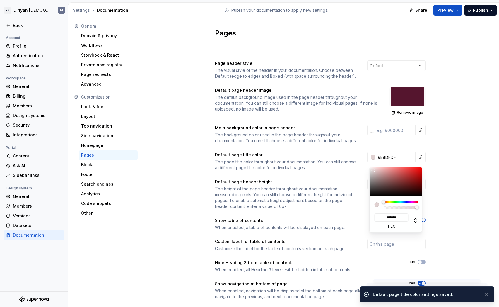
type input "#EDE8E8"
type input "*******"
type input "#EDEAEA"
type input "*******"
type input "#F0EEEE"
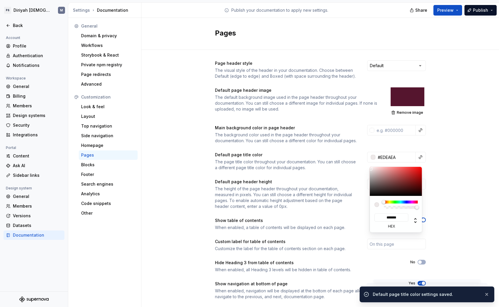
type input "*******"
type input "#F2F1F1"
type input "*******"
type input "#F2F2F2"
type input "*******"
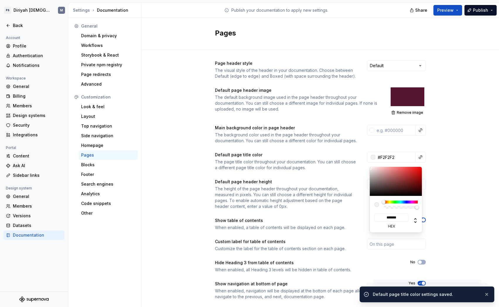
type input "#F5F5F5"
type input "*******"
type input "#F7F7F7"
type input "*******"
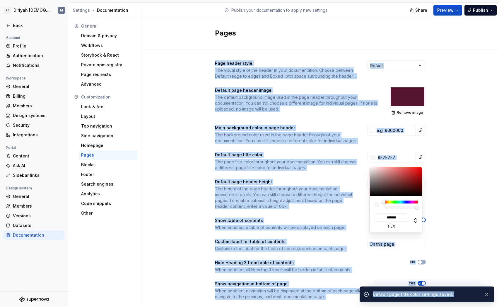
type input "#FAFAFA"
type input "*******"
type input "#F7F7F7"
type input "*******"
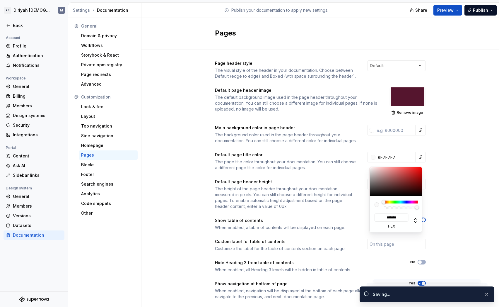
type input "#F2F2F2"
type input "*******"
type input "#fafafaff"
type input "*******"
type input "#F0EFEF"
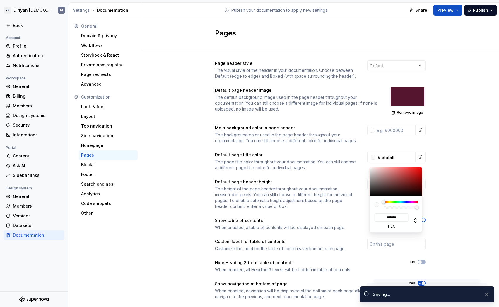
type input "*******"
type input "#F0F0F0"
type input "*******"
type input "#F2F2F2"
type input "*******"
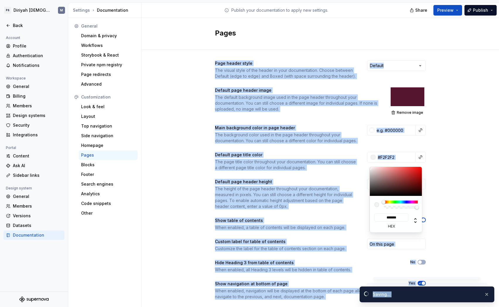
type input "#F5F5F5"
type input "*******"
type input "#f0efefff"
type input "*******"
type input "#F2F2F2"
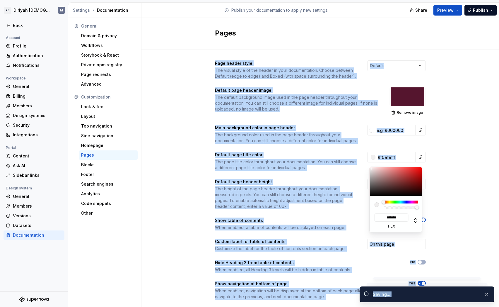
type input "*******"
type input "#f5f5f5ff"
type input "*******"
type input "#EDEAEA"
type input "*******"
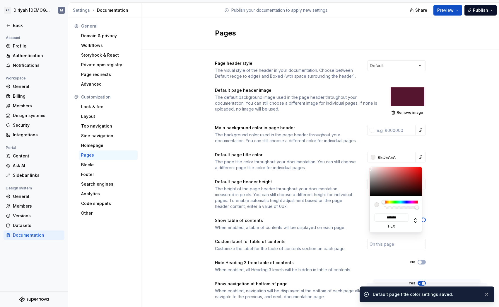
type input "#EAE7E7"
type input "*******"
type input "#eae7e7ff"
drag, startPoint x: 374, startPoint y: 171, endPoint x: 371, endPoint y: 169, distance: 4.3
click at [371, 169] on div at bounding box center [396, 181] width 53 height 29
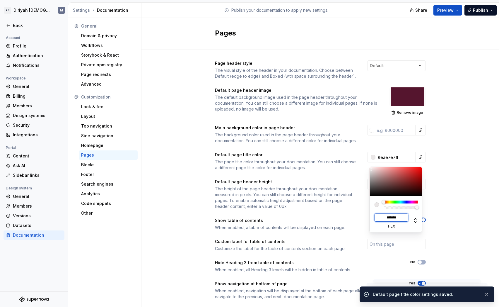
click at [396, 217] on input "*******" at bounding box center [392, 217] width 34 height 8
type input "***"
type input "#000000"
type input "****"
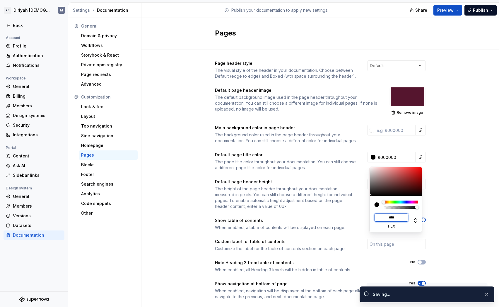
type input "#000000ff"
type input "***"
type input "#FFFFFF"
type input "****"
type input "#ffffffff"
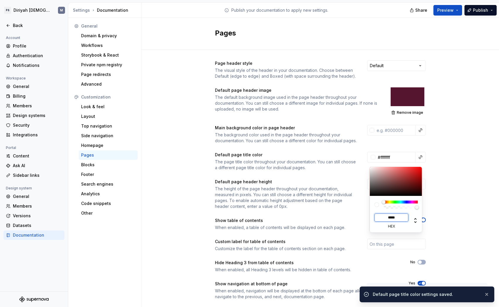
type input "******"
type input "#FFFFFF"
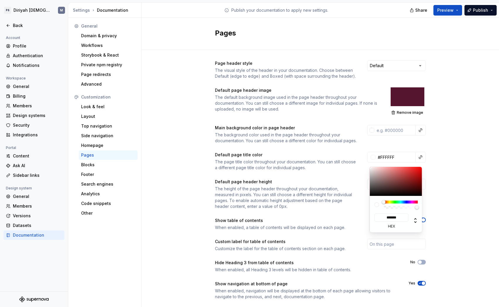
type input "*******"
click at [448, 173] on html "PS Diriyah LDS M Back Account Profile Authentication Notifications Workspace Ge…" at bounding box center [249, 153] width 499 height 307
click at [447, 202] on html "PS Diriyah LDS M Back Account Profile Authentication Notifications Workspace Ge…" at bounding box center [249, 153] width 499 height 307
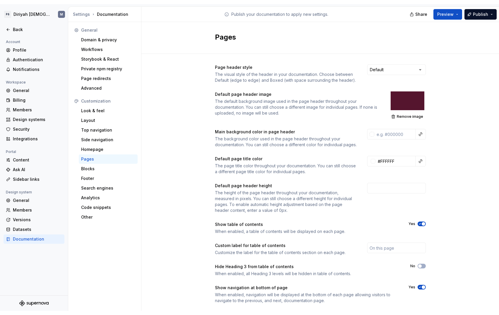
scroll to position [18, 0]
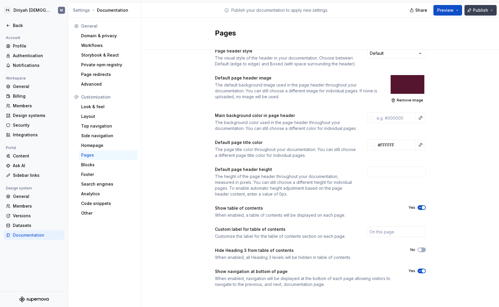
click at [493, 5] on button "Publish" at bounding box center [481, 10] width 32 height 11
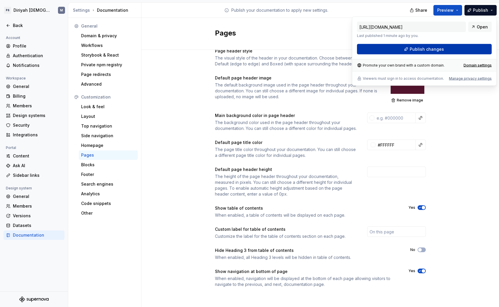
click at [463, 50] on button "Publish changes" at bounding box center [424, 49] width 135 height 11
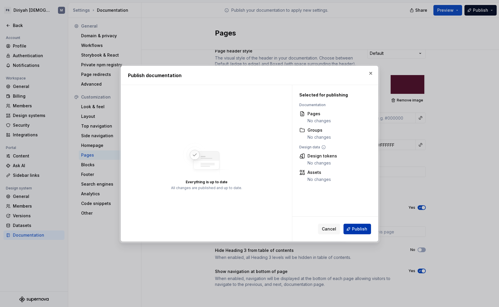
click at [363, 226] on span "Publish" at bounding box center [359, 229] width 15 height 6
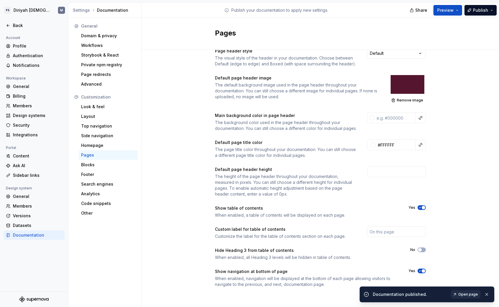
click at [472, 296] on span "Open page" at bounding box center [469, 294] width 20 height 5
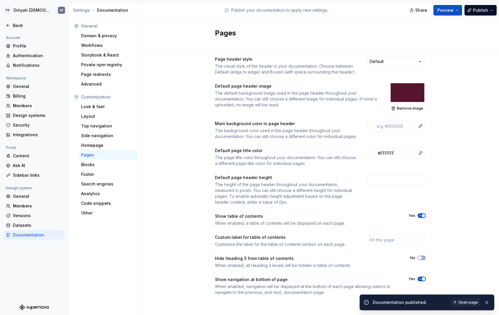
scroll to position [10, 0]
click at [443, 163] on div "Page header style The visual style of the header in your documentation. Choose …" at bounding box center [321, 182] width 358 height 272
click at [193, 197] on div "Page header style The visual style of the header in your documentation. Choose …" at bounding box center [321, 182] width 358 height 272
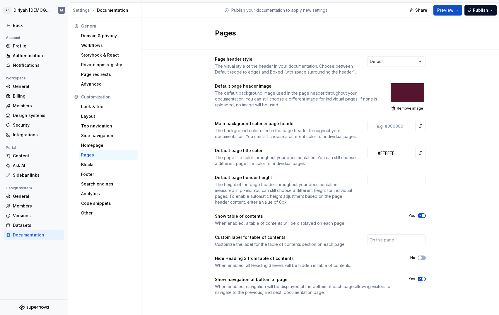
click at [433, 195] on div "Page header style The visual style of the header in your documentation. Choose …" at bounding box center [321, 182] width 358 height 272
click at [115, 163] on div "Blocks" at bounding box center [108, 165] width 54 height 6
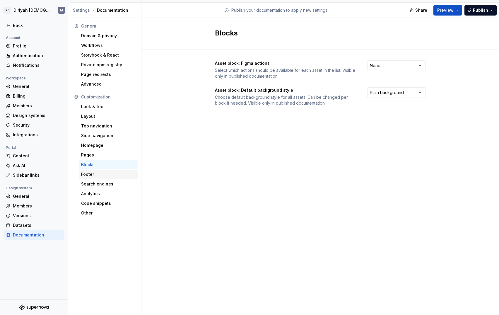
click at [112, 176] on div "Footer" at bounding box center [108, 174] width 54 height 6
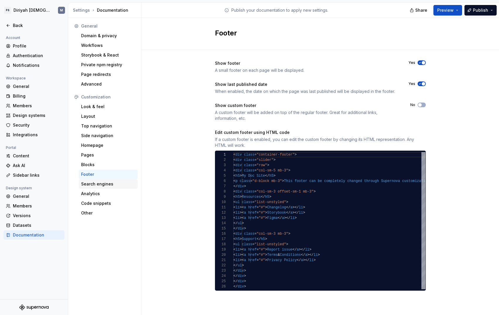
click at [115, 184] on div "Search engines" at bounding box center [108, 184] width 54 height 6
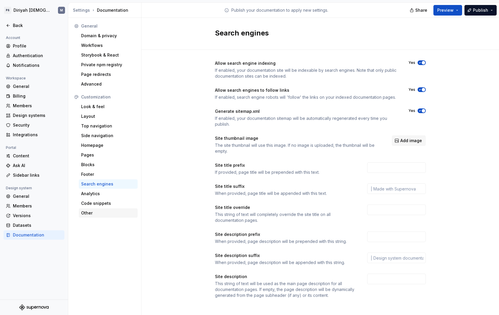
click at [111, 212] on div "Other" at bounding box center [108, 213] width 54 height 6
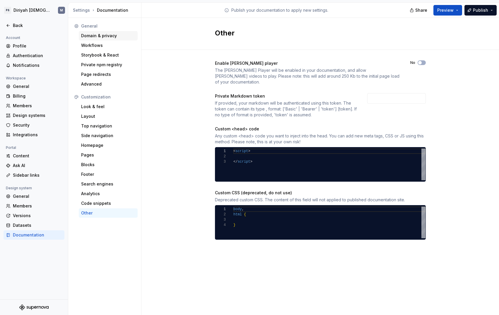
click at [115, 34] on div "Domain & privacy" at bounding box center [108, 36] width 54 height 6
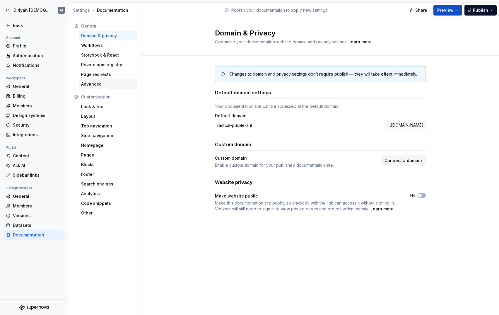
click at [107, 84] on div "Advanced" at bounding box center [108, 84] width 54 height 6
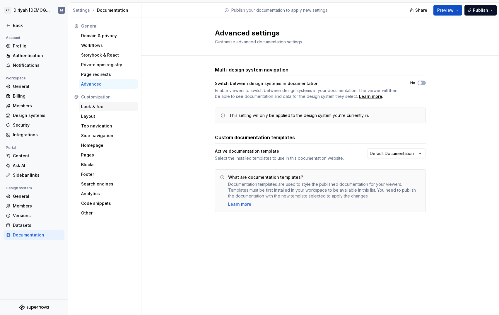
click at [106, 105] on div "Look & feel" at bounding box center [108, 107] width 54 height 6
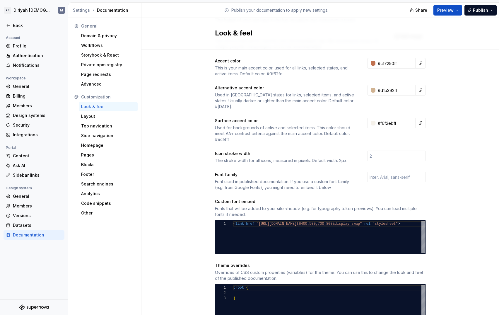
scroll to position [16, 0]
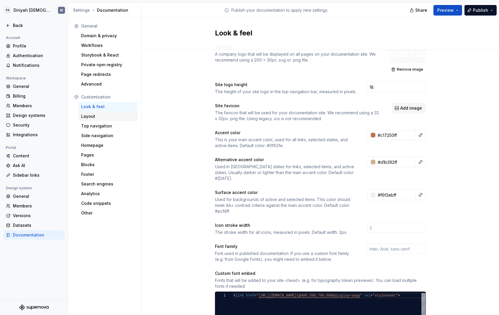
click at [103, 115] on div "Layout" at bounding box center [108, 116] width 54 height 6
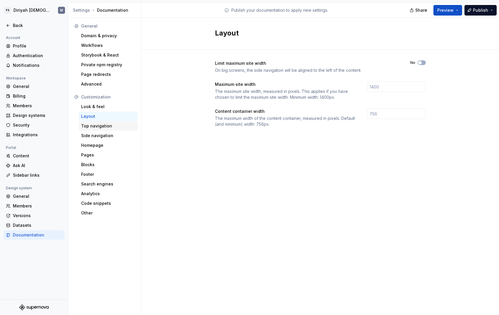
click at [108, 127] on div "Top navigation" at bounding box center [108, 126] width 54 height 6
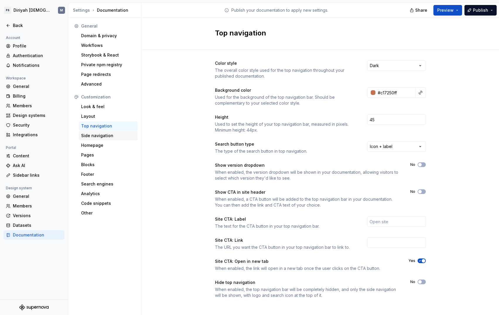
click at [115, 138] on div "Side navigation" at bounding box center [108, 136] width 54 height 6
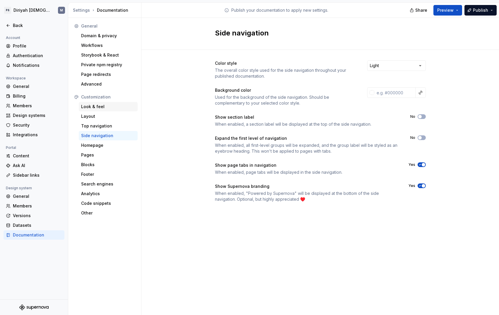
click at [108, 105] on div "Look & feel" at bounding box center [108, 107] width 54 height 6
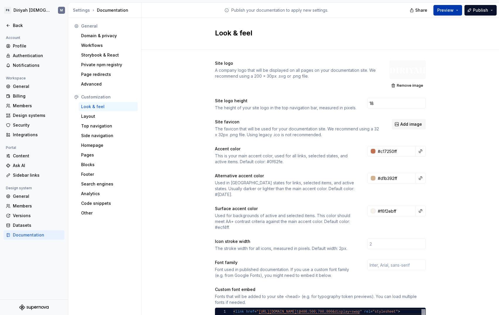
click at [457, 9] on button "Preview" at bounding box center [448, 10] width 29 height 11
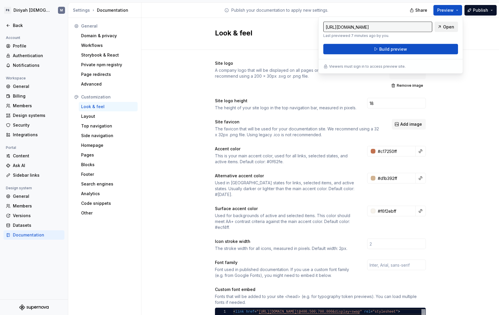
click at [454, 26] on span "Open" at bounding box center [448, 27] width 11 height 6
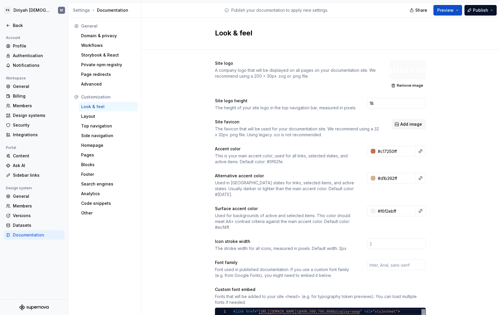
click at [472, 37] on div "Look & feel" at bounding box center [321, 34] width 358 height 32
click at [105, 118] on div "Layout" at bounding box center [108, 116] width 54 height 6
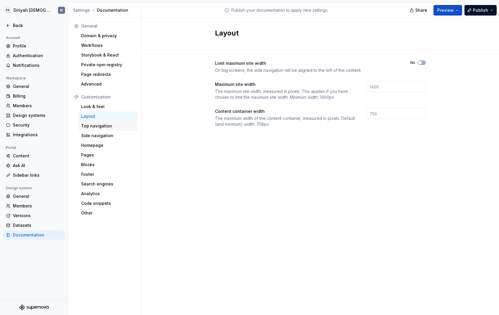
click at [121, 128] on div "Top navigation" at bounding box center [108, 126] width 54 height 6
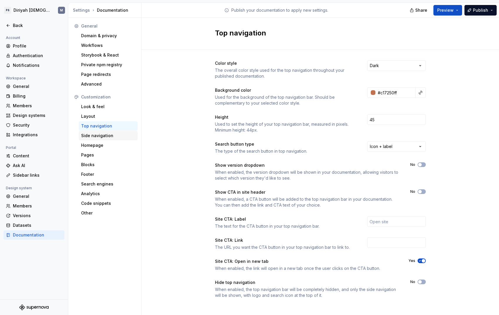
click at [105, 137] on div "Side navigation" at bounding box center [108, 136] width 54 height 6
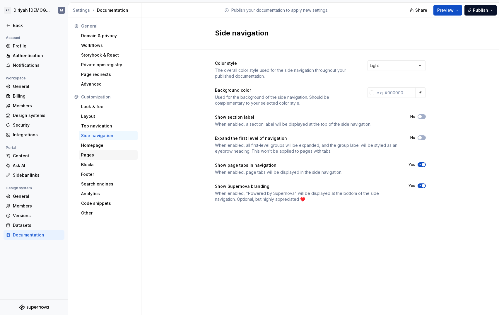
click at [107, 150] on div "Customization Look & feel Layout Top navigation Side navigation Homepage Pages …" at bounding box center [105, 154] width 66 height 125
click at [108, 148] on div "Homepage" at bounding box center [108, 145] width 59 height 9
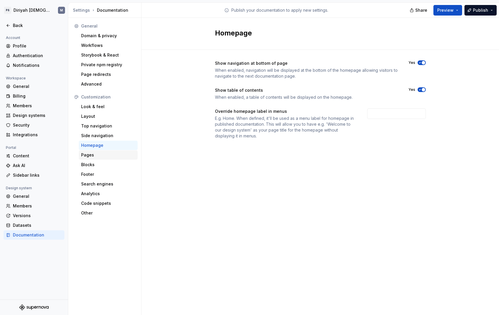
click at [101, 155] on div "Pages" at bounding box center [108, 155] width 54 height 6
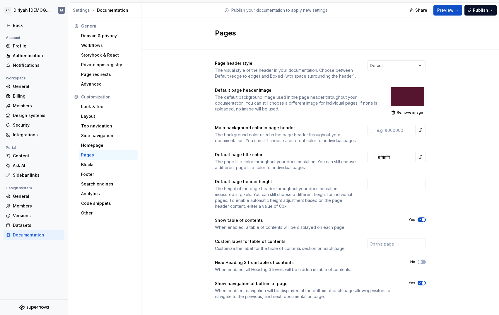
scroll to position [10, 0]
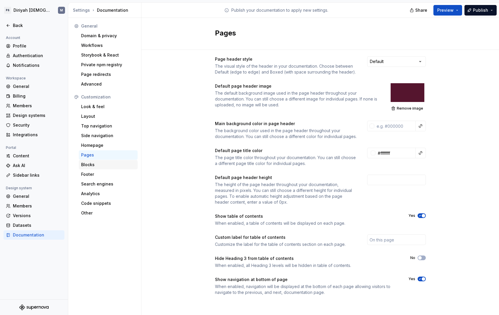
click at [104, 166] on div "Blocks" at bounding box center [108, 165] width 54 height 6
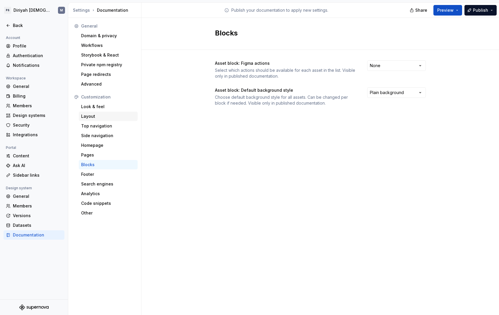
click at [105, 117] on div "Layout" at bounding box center [108, 116] width 54 height 6
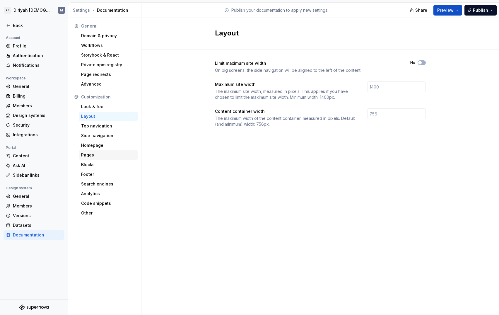
click at [106, 153] on div "Pages" at bounding box center [108, 155] width 54 height 6
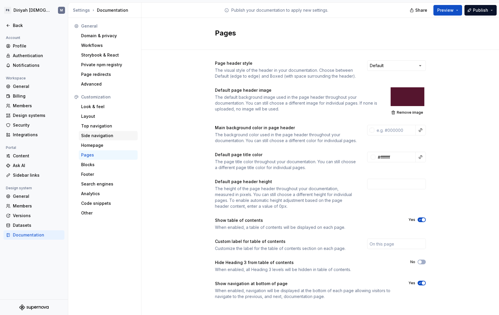
click at [115, 137] on div "Side navigation" at bounding box center [108, 136] width 54 height 6
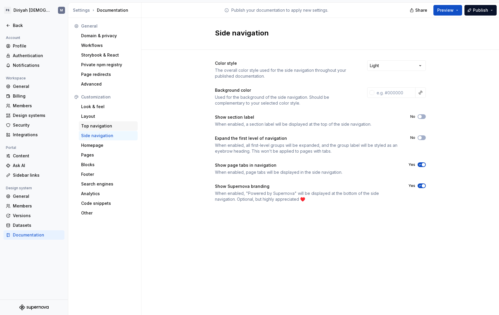
click at [117, 128] on div "Top navigation" at bounding box center [108, 126] width 54 height 6
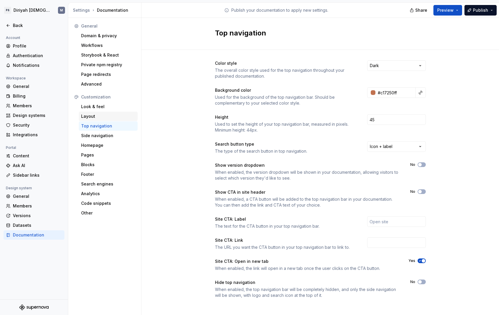
click at [115, 117] on div "Layout" at bounding box center [108, 116] width 54 height 6
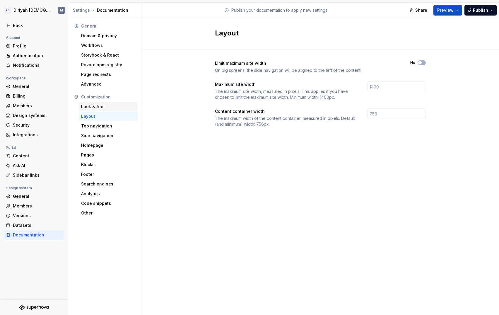
click at [116, 103] on div "Look & feel" at bounding box center [108, 106] width 59 height 9
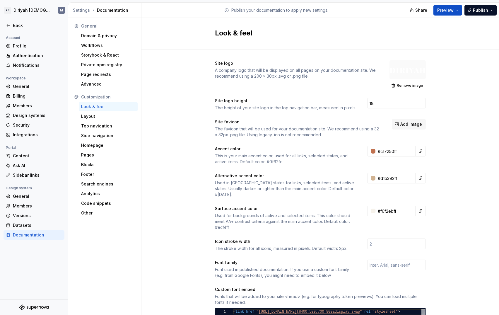
scroll to position [169, 0]
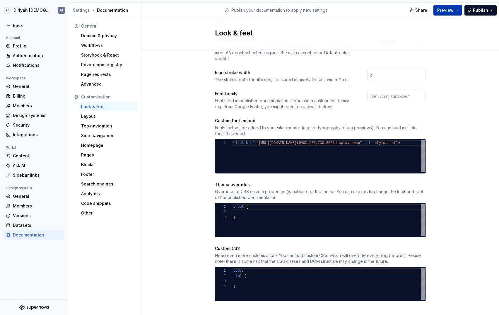
click at [456, 11] on button "Preview" at bounding box center [448, 10] width 29 height 11
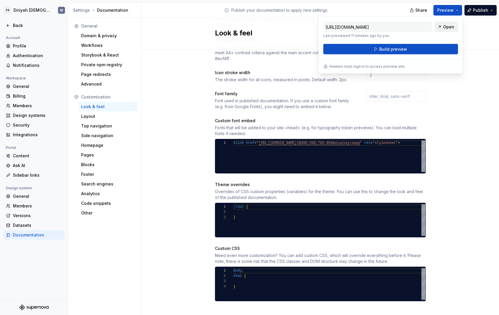
click at [447, 27] on span "Open" at bounding box center [448, 27] width 11 height 6
click at [103, 115] on div "Layout" at bounding box center [108, 116] width 54 height 6
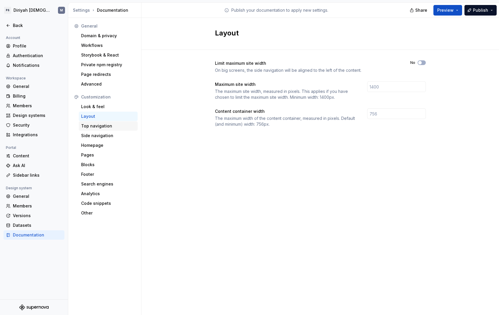
click at [104, 129] on div "Top navigation" at bounding box center [108, 125] width 59 height 9
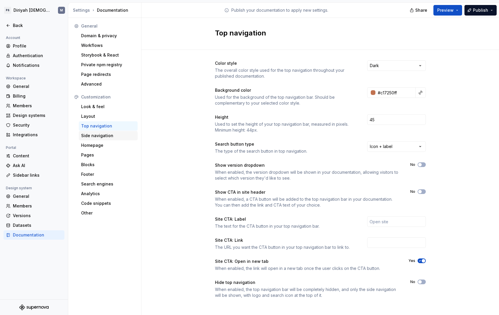
click at [113, 133] on div "Side navigation" at bounding box center [108, 136] width 54 height 6
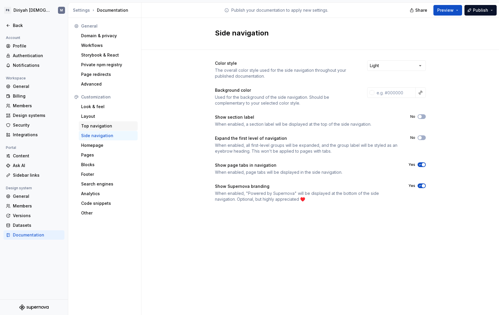
click at [115, 127] on div "Top navigation" at bounding box center [108, 126] width 54 height 6
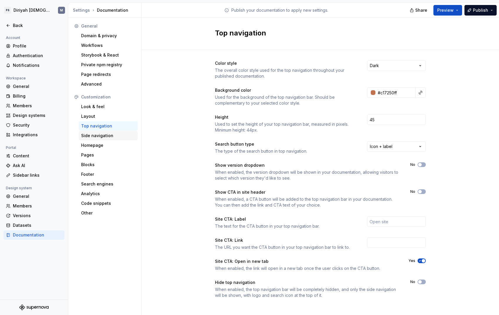
click at [114, 136] on div "Side navigation" at bounding box center [108, 136] width 54 height 6
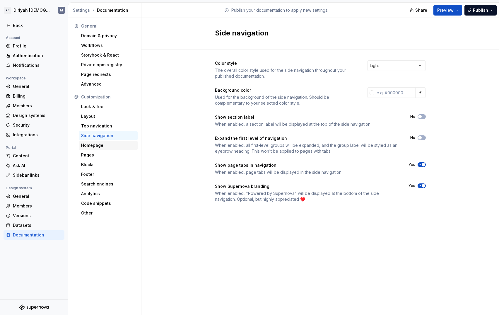
click at [115, 142] on div "Homepage" at bounding box center [108, 145] width 54 height 6
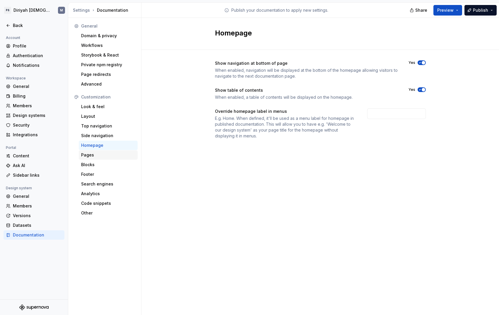
click at [112, 154] on div "Pages" at bounding box center [108, 155] width 54 height 6
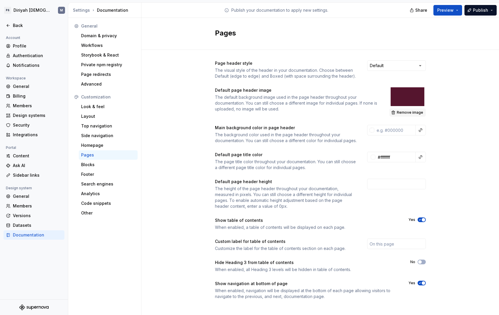
click at [404, 112] on span "Remove image" at bounding box center [410, 112] width 26 height 5
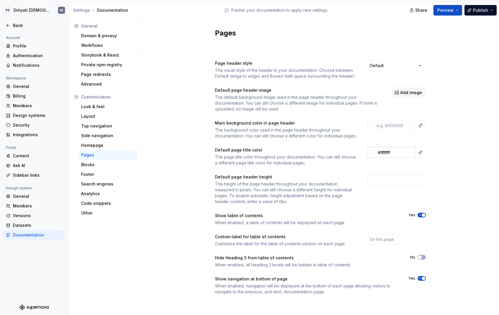
click at [387, 158] on input "#ffffffff" at bounding box center [396, 152] width 40 height 11
paste input "4b1c31"
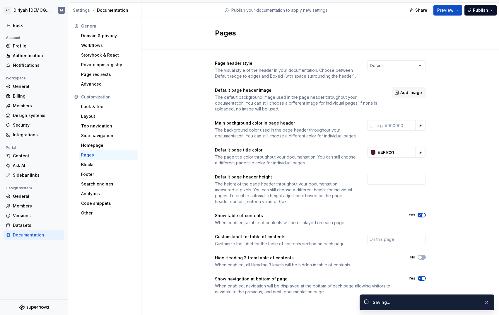
click at [455, 180] on div "Page header style The visual style of the header in your documentation. Choose …" at bounding box center [321, 183] width 358 height 267
click at [476, 9] on span "Publish" at bounding box center [480, 10] width 15 height 6
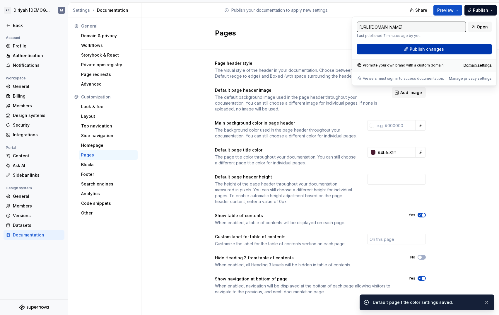
click at [467, 48] on button "Publish changes" at bounding box center [424, 49] width 135 height 11
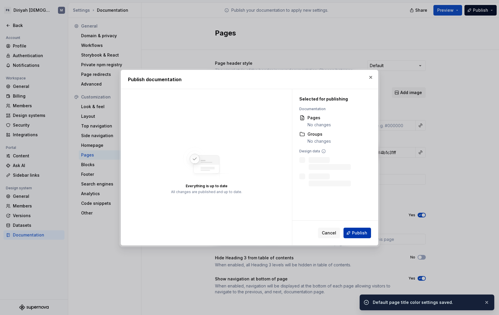
click at [357, 234] on span "Publish" at bounding box center [359, 233] width 15 height 6
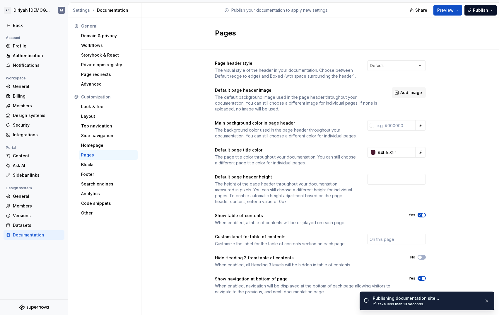
click at [459, 300] on div "Publishing documentation site…" at bounding box center [426, 298] width 107 height 6
click at [473, 303] on span "Open page" at bounding box center [469, 302] width 20 height 5
click at [391, 157] on input "#4b1c31ff" at bounding box center [396, 152] width 40 height 11
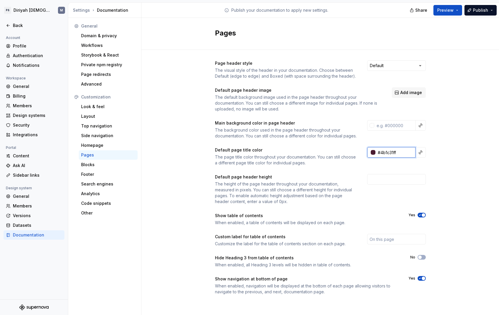
click at [381, 157] on input "#4b1c31ff" at bounding box center [396, 152] width 40 height 11
click at [482, 12] on span "Publish" at bounding box center [480, 10] width 15 height 6
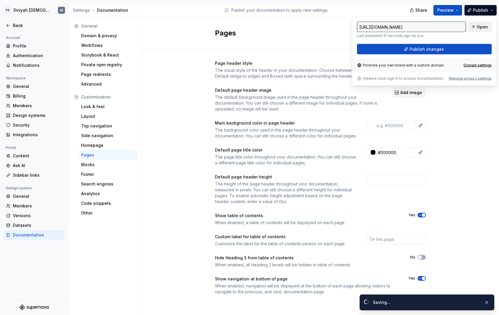
type input "#000000ff"
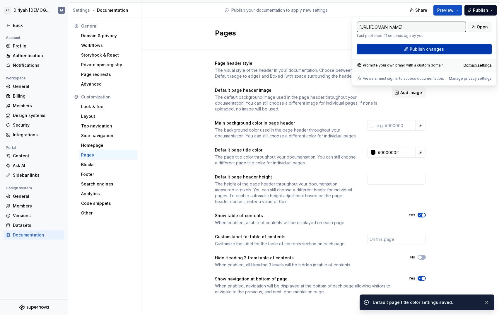
click at [461, 50] on button "Publish changes" at bounding box center [424, 49] width 135 height 11
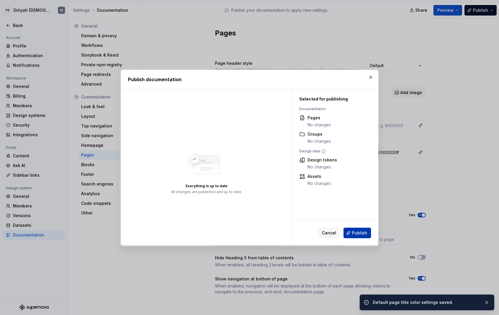
click at [354, 237] on button "Publish" at bounding box center [358, 233] width 28 height 11
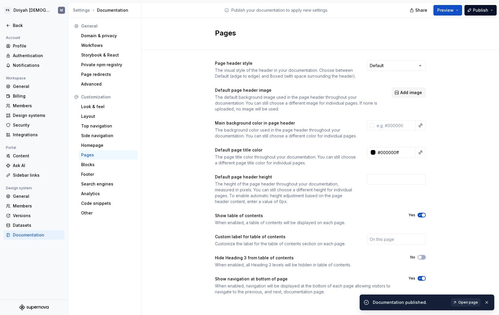
click at [475, 302] on span "Open page" at bounding box center [469, 302] width 20 height 5
